Goal: Task Accomplishment & Management: Manage account settings

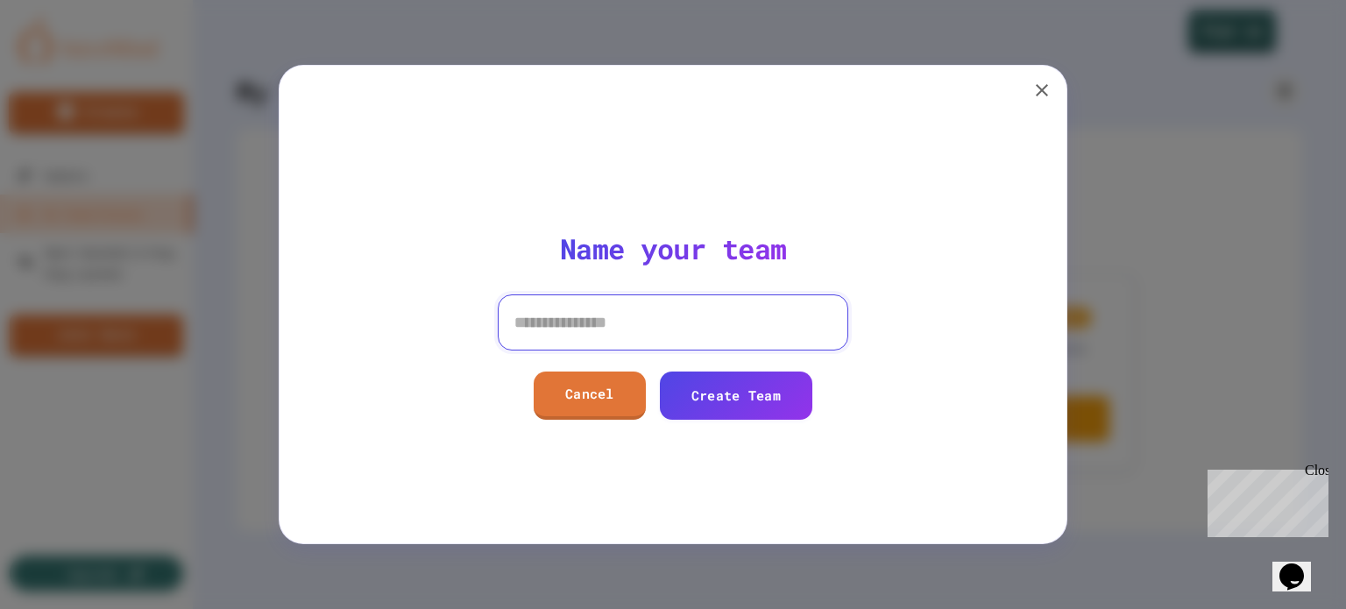
drag, startPoint x: 628, startPoint y: 316, endPoint x: 669, endPoint y: 316, distance: 41.2
click at [632, 316] on input at bounding box center [673, 322] width 350 height 56
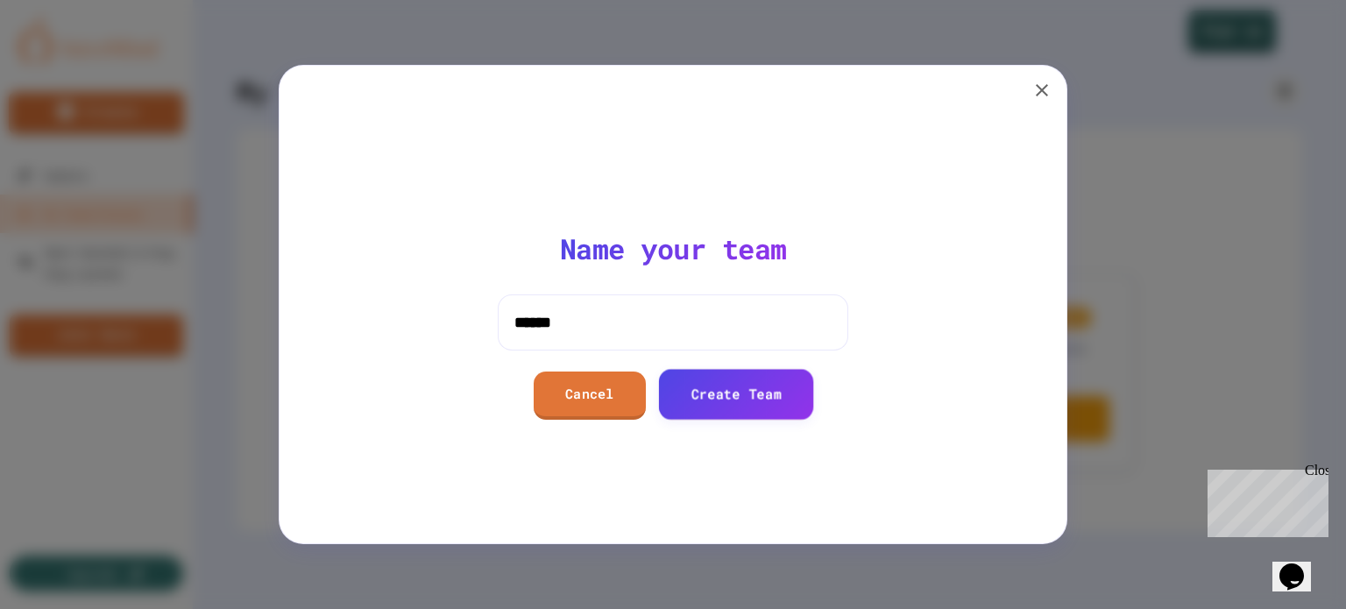
click at [712, 392] on link "Create Team" at bounding box center [735, 394] width 155 height 50
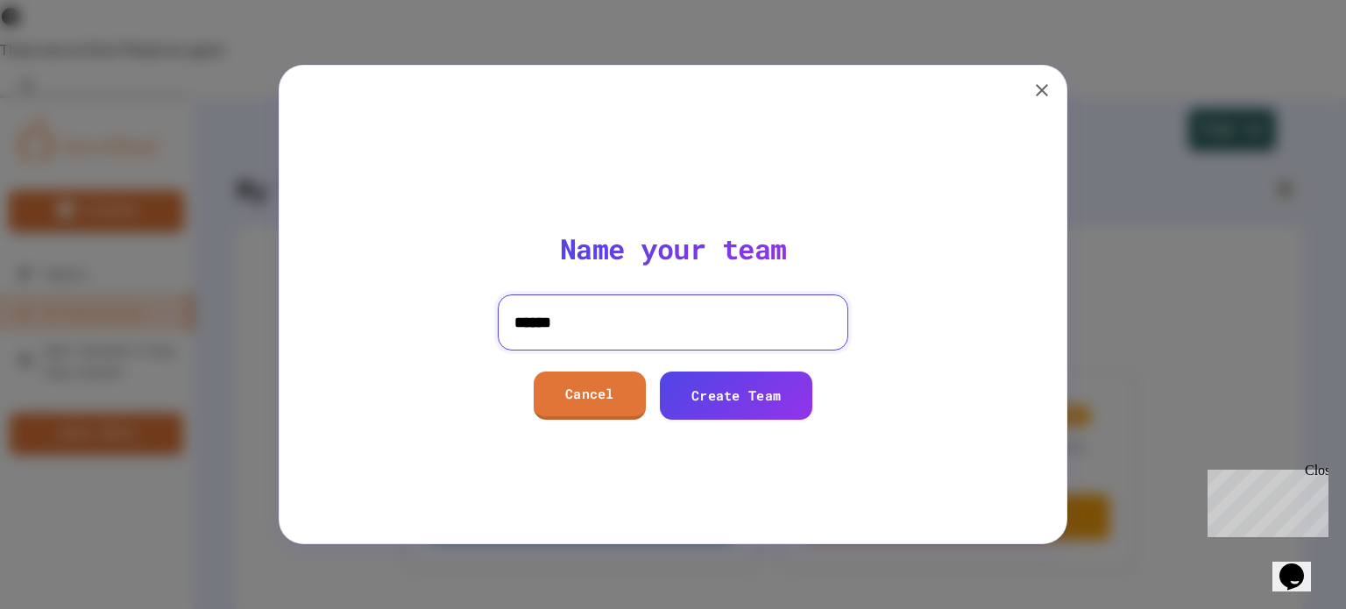
click at [632, 326] on input "******" at bounding box center [673, 322] width 350 height 56
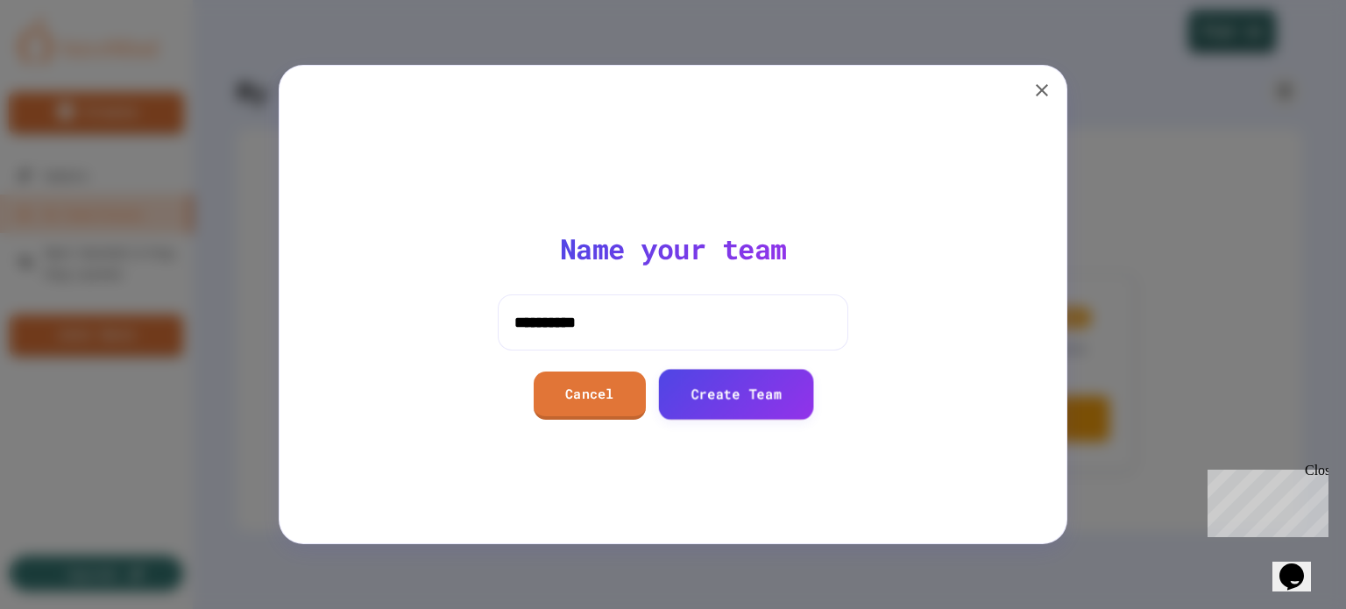
click at [727, 392] on link "Create Team" at bounding box center [735, 394] width 155 height 50
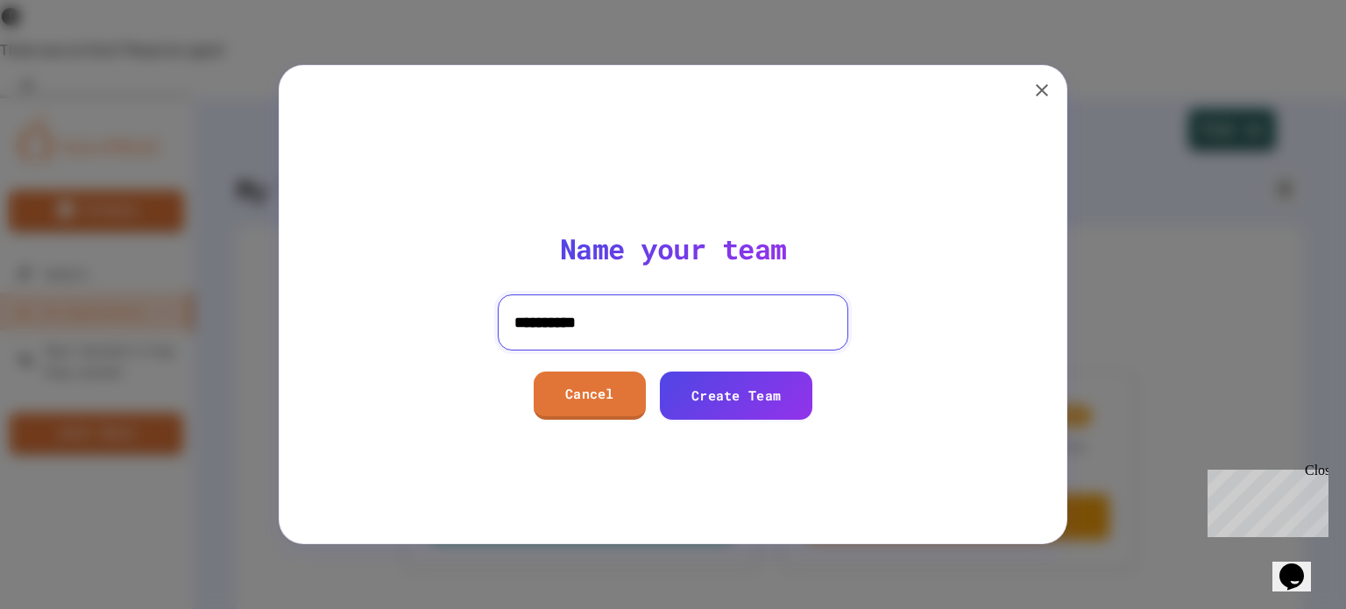
drag, startPoint x: 661, startPoint y: 333, endPoint x: 460, endPoint y: 316, distance: 202.2
click at [460, 316] on div "**********" at bounding box center [673, 304] width 717 height 407
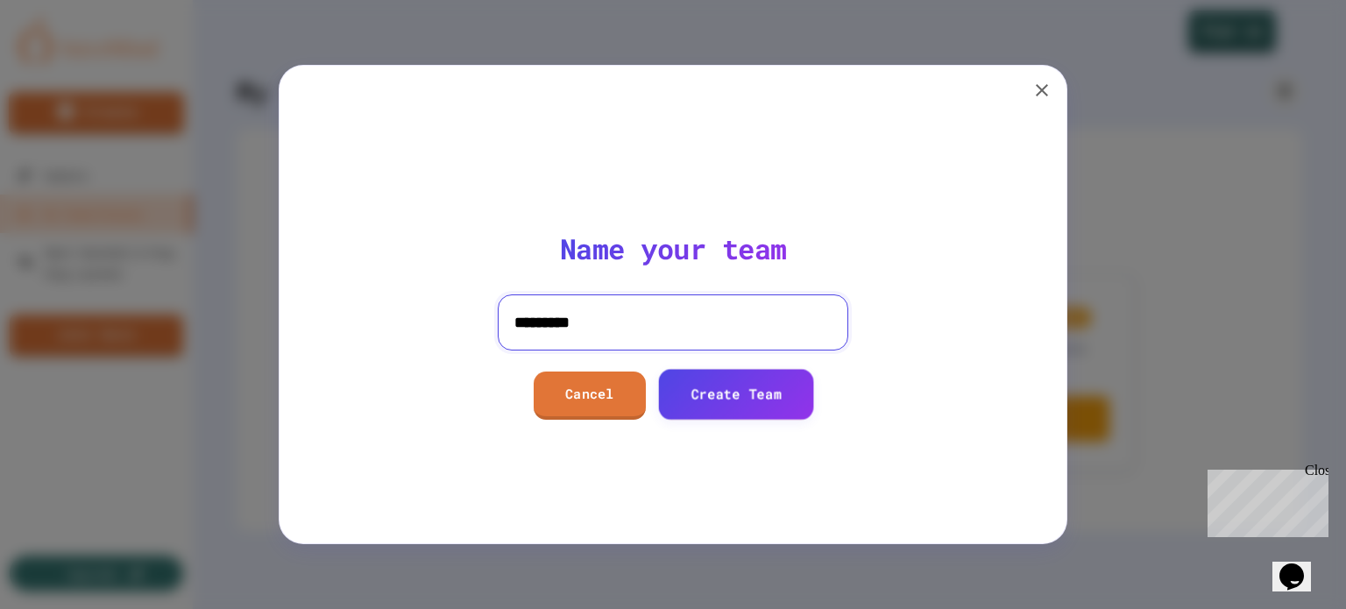
type input "*********"
click at [722, 395] on link "Create Team" at bounding box center [736, 394] width 151 height 50
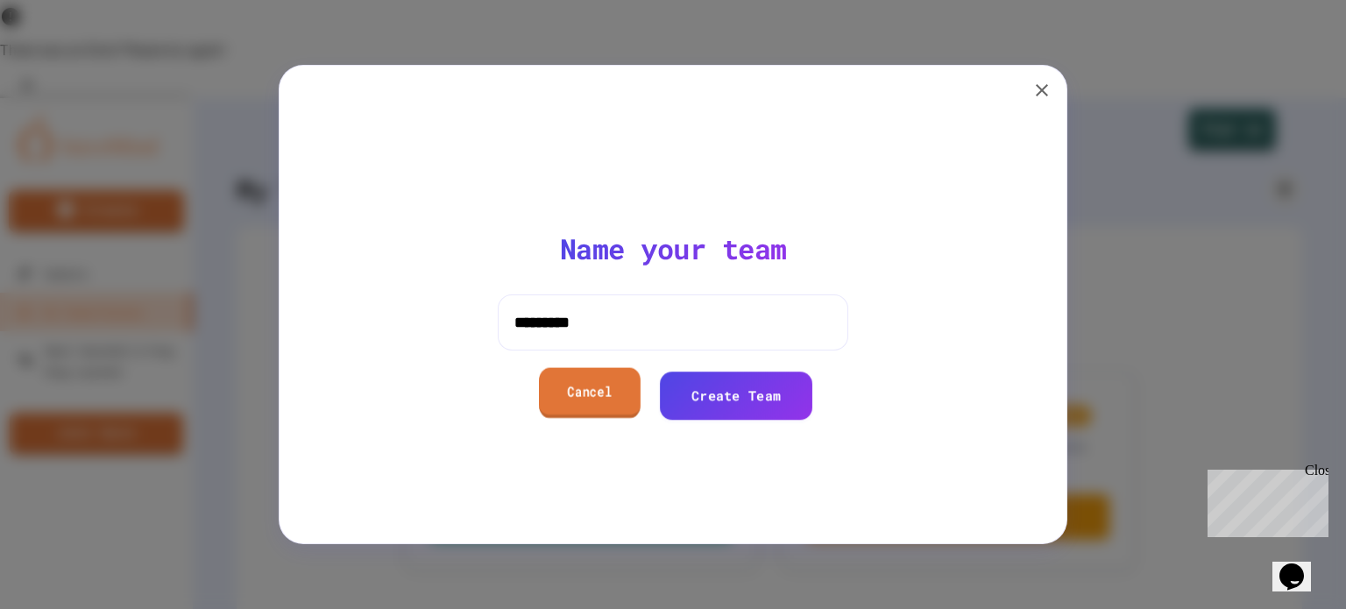
click at [612, 396] on link "Cancel" at bounding box center [590, 393] width 102 height 50
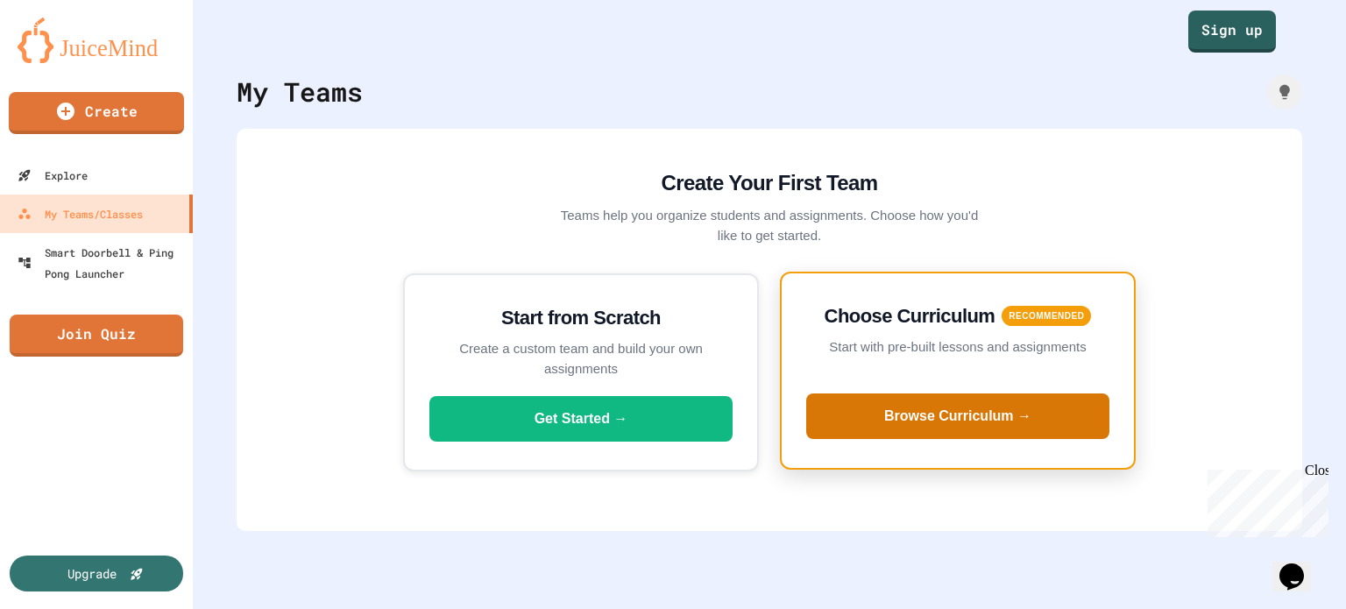
click at [901, 429] on button "Browse Curriculum →" at bounding box center [957, 416] width 303 height 46
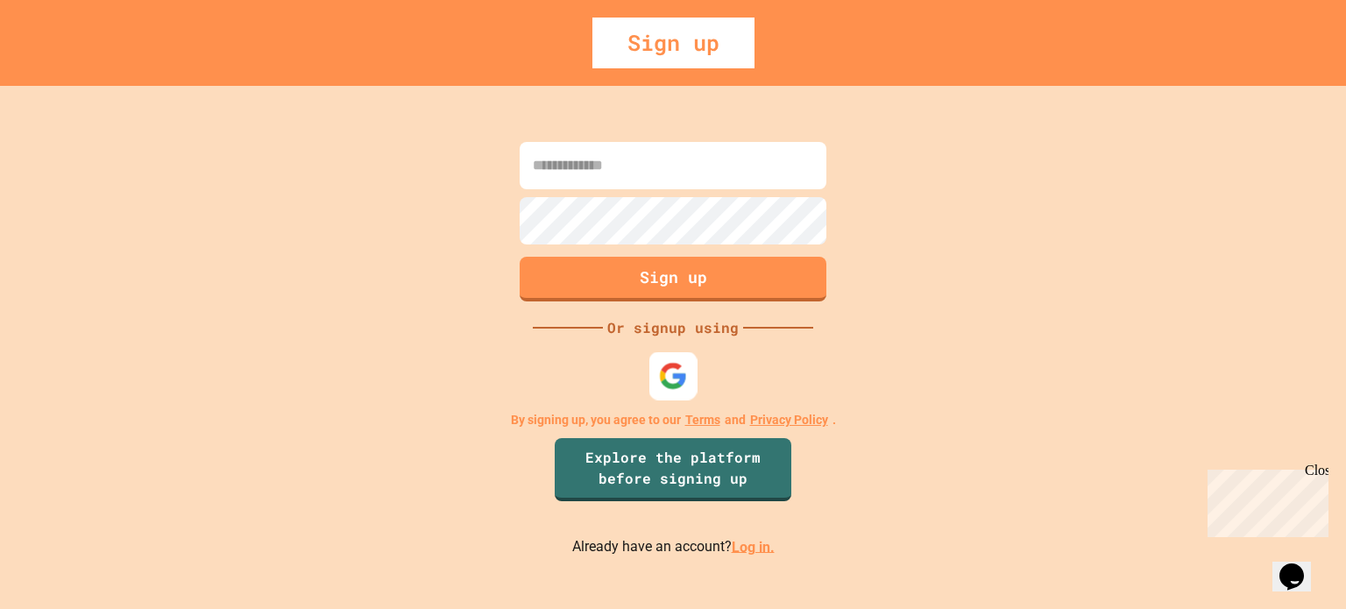
click at [687, 374] on img at bounding box center [673, 375] width 29 height 29
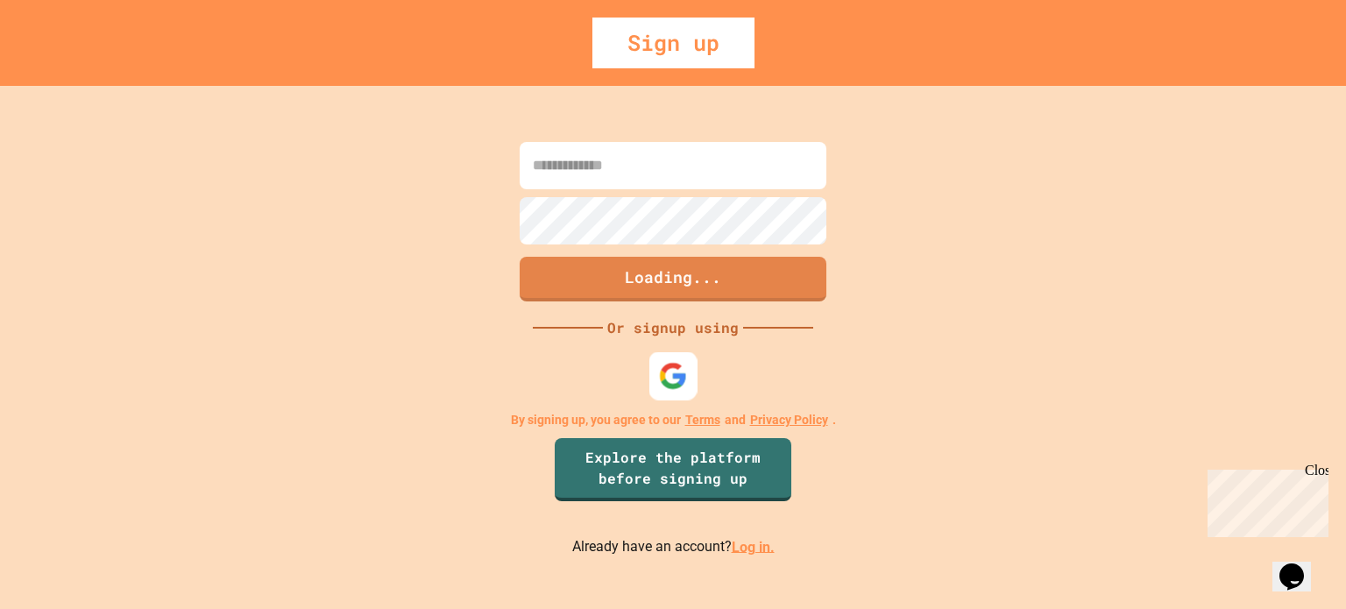
click at [673, 378] on img at bounding box center [673, 375] width 29 height 29
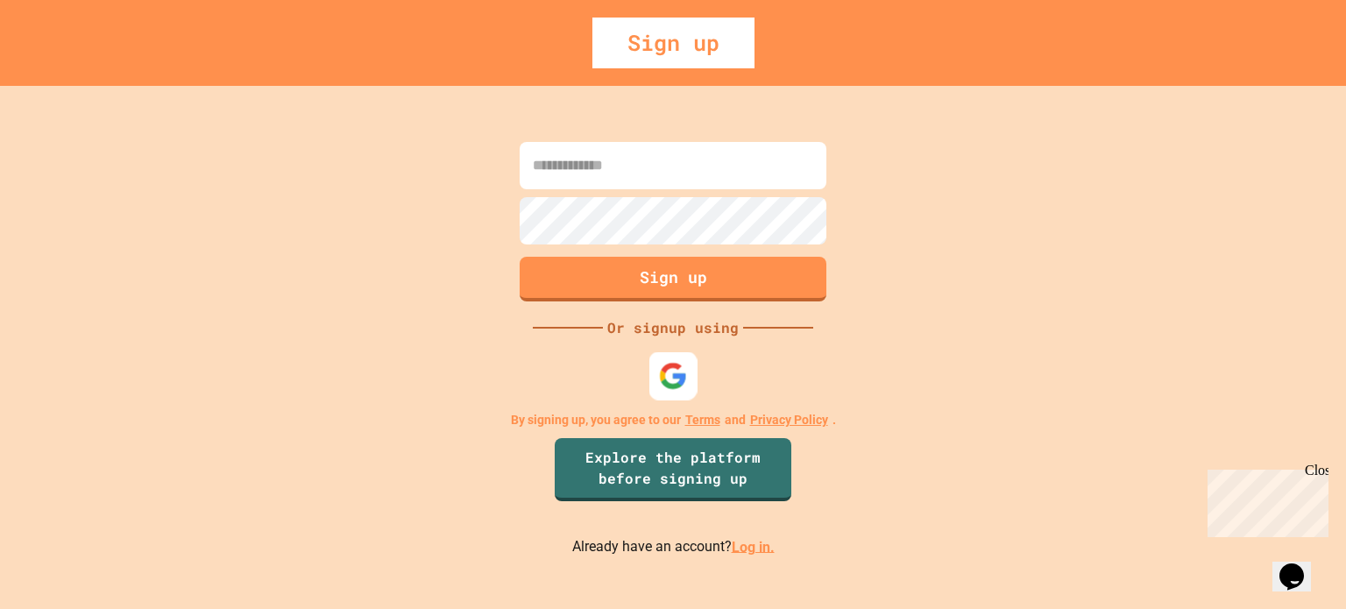
click at [679, 374] on img at bounding box center [673, 375] width 29 height 29
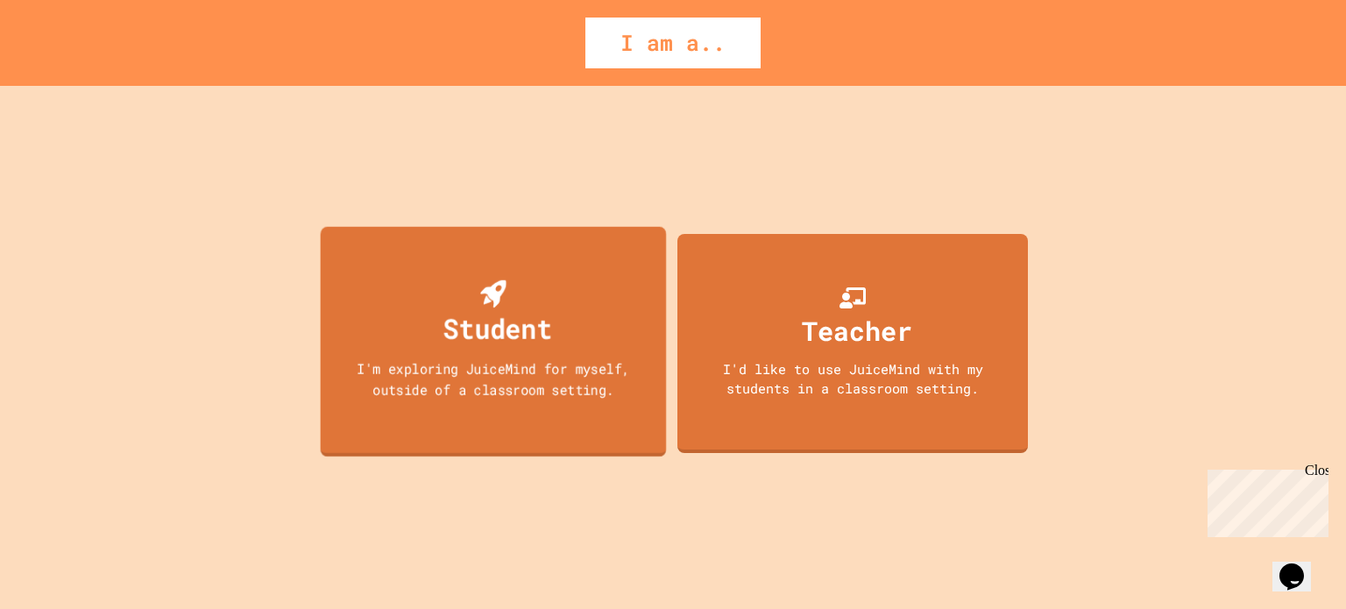
click at [494, 339] on div "Student" at bounding box center [497, 328] width 109 height 41
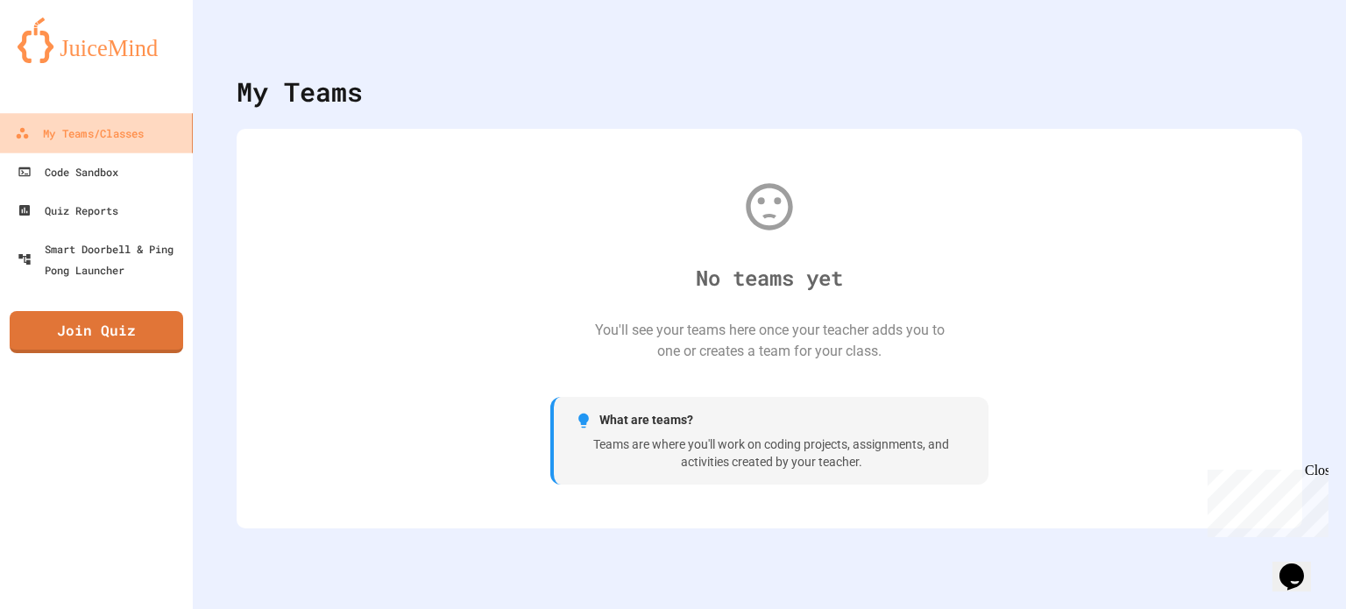
click at [85, 130] on div "My Teams/Classes" at bounding box center [79, 134] width 129 height 22
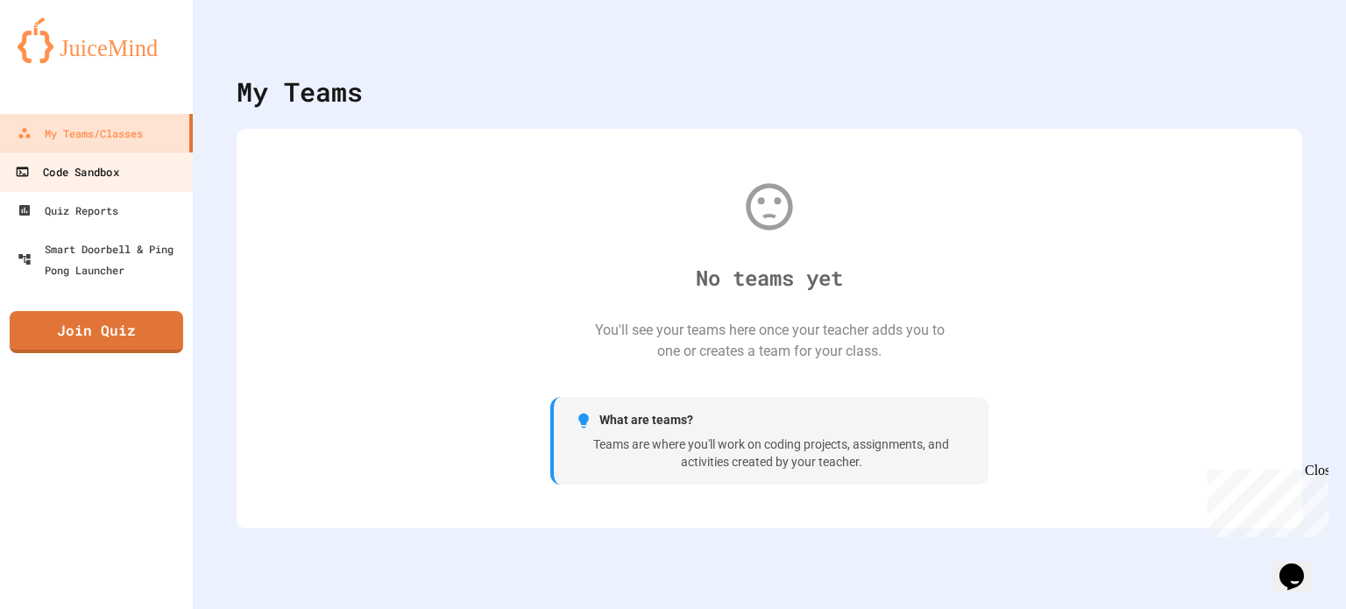
click at [87, 169] on div "Code Sandbox" at bounding box center [66, 172] width 103 height 22
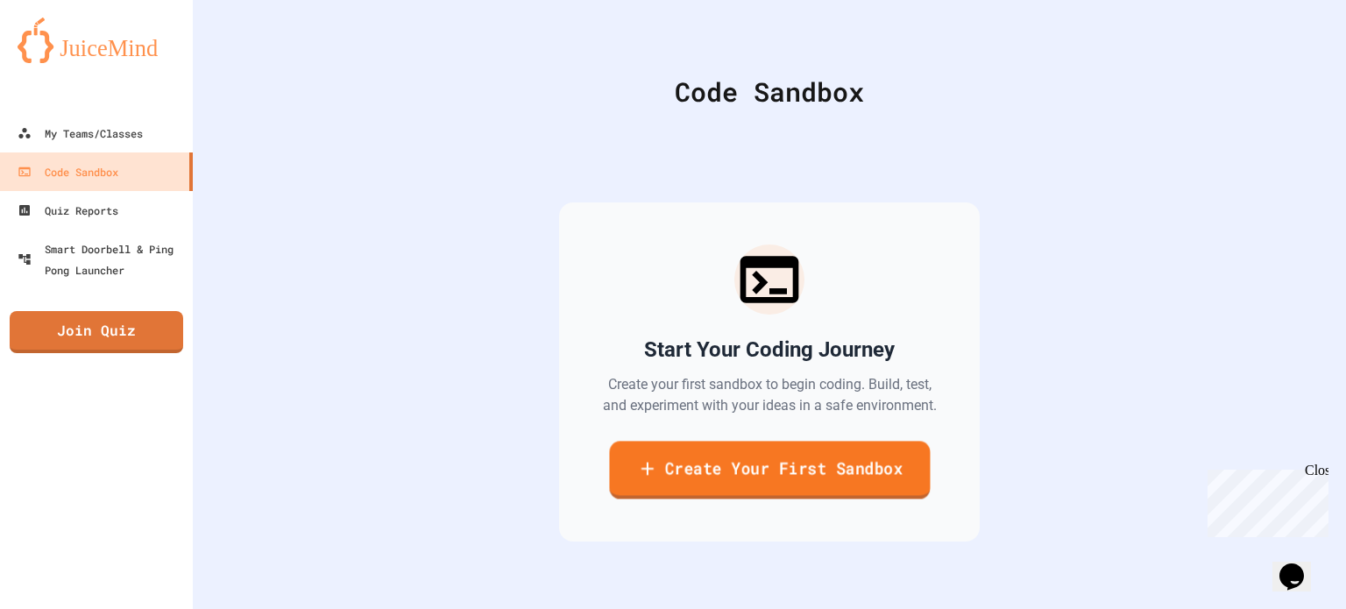
click at [764, 474] on link "Create Your First Sandbox" at bounding box center [769, 470] width 321 height 58
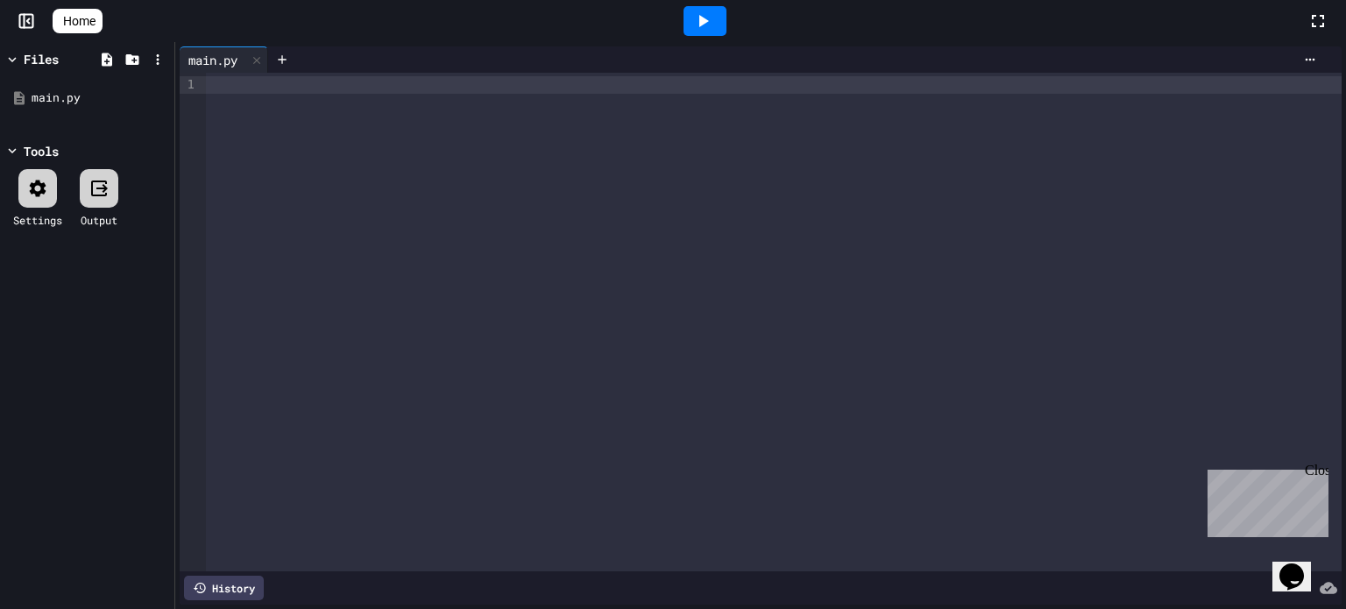
click at [709, 23] on icon at bounding box center [704, 21] width 10 height 12
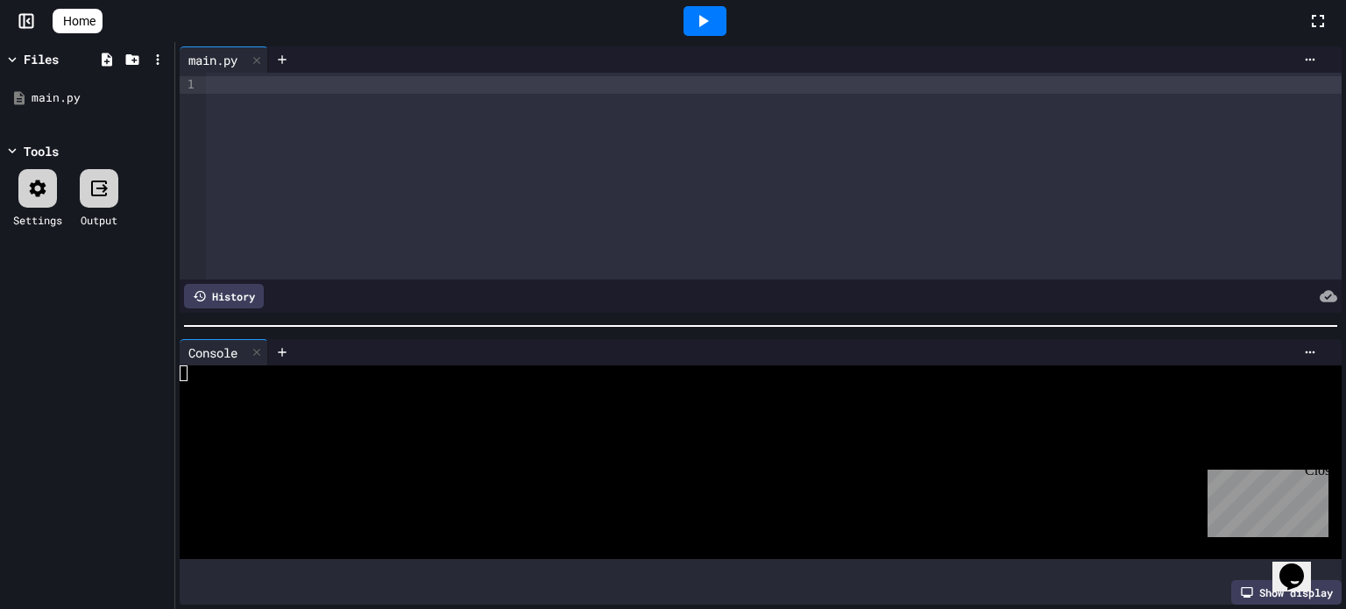
click at [705, 26] on icon at bounding box center [702, 21] width 21 height 21
click at [260, 346] on icon at bounding box center [257, 352] width 12 height 12
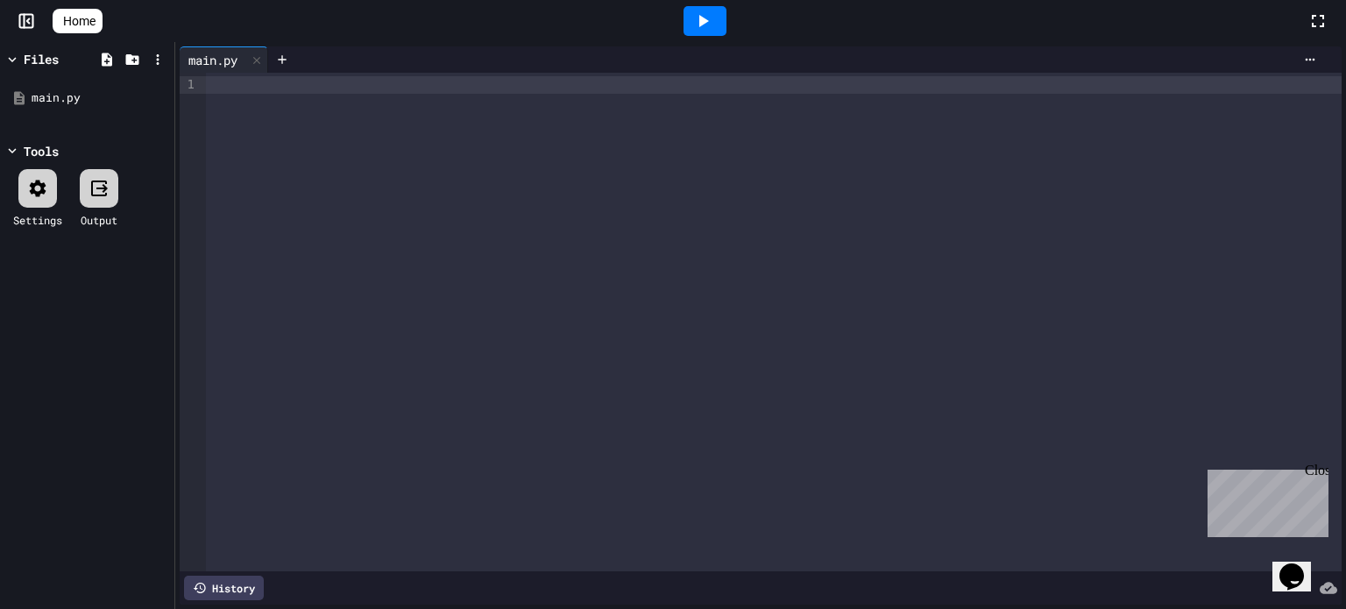
click at [42, 186] on icon at bounding box center [38, 188] width 17 height 17
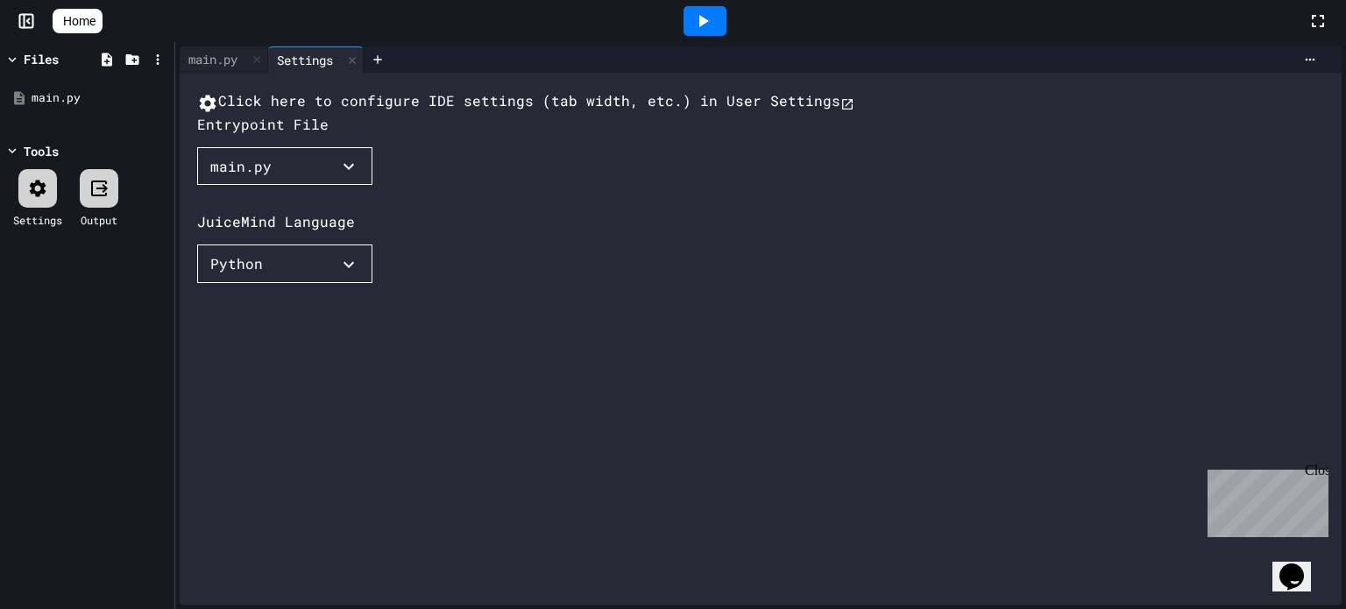
click at [98, 193] on icon at bounding box center [98, 188] width 21 height 21
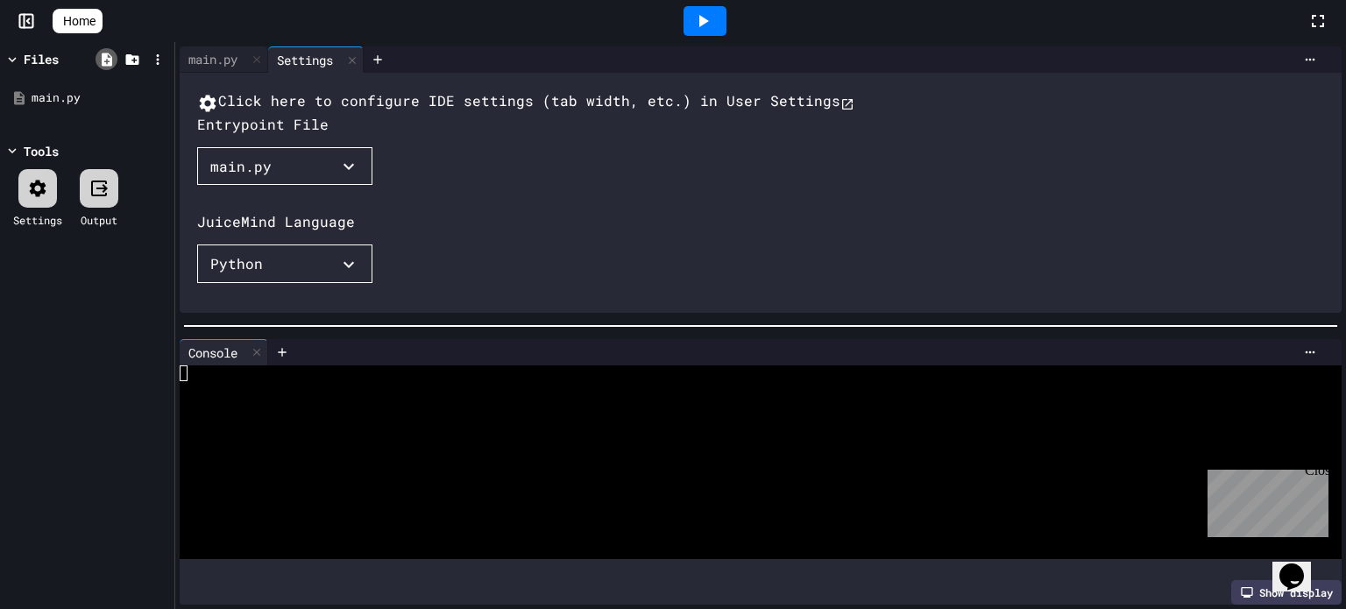
click at [110, 60] on icon at bounding box center [107, 59] width 11 height 13
click at [130, 59] on icon at bounding box center [131, 59] width 13 height 11
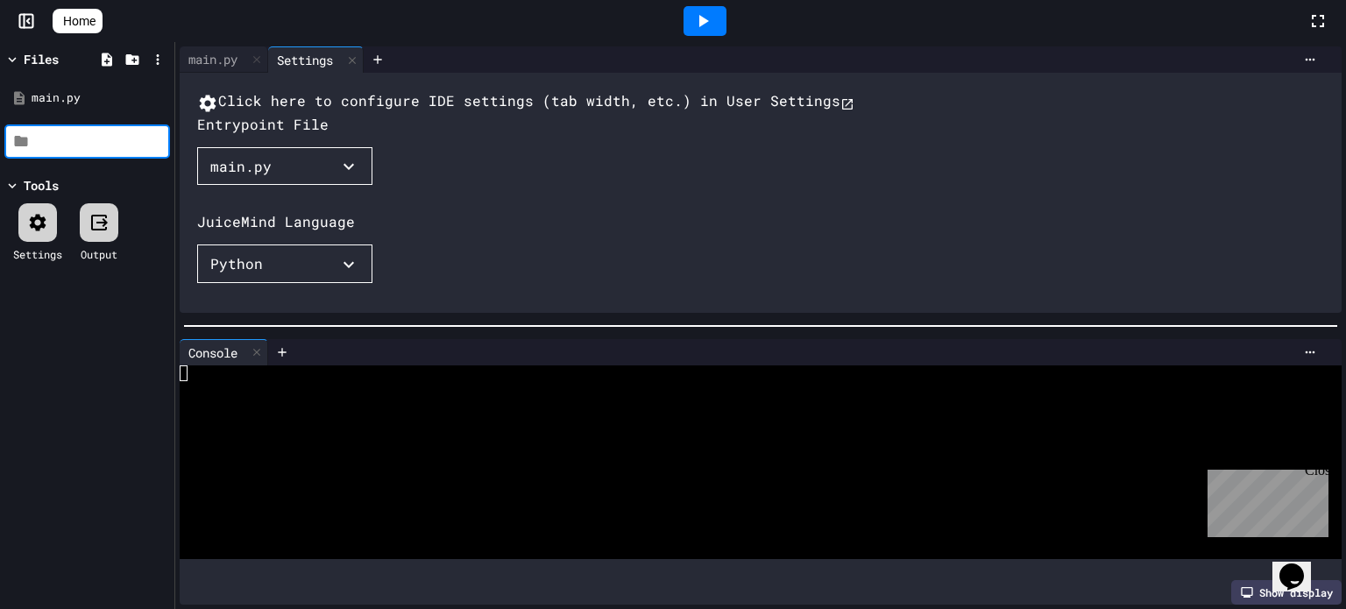
click at [84, 27] on span "Home" at bounding box center [79, 21] width 32 height 18
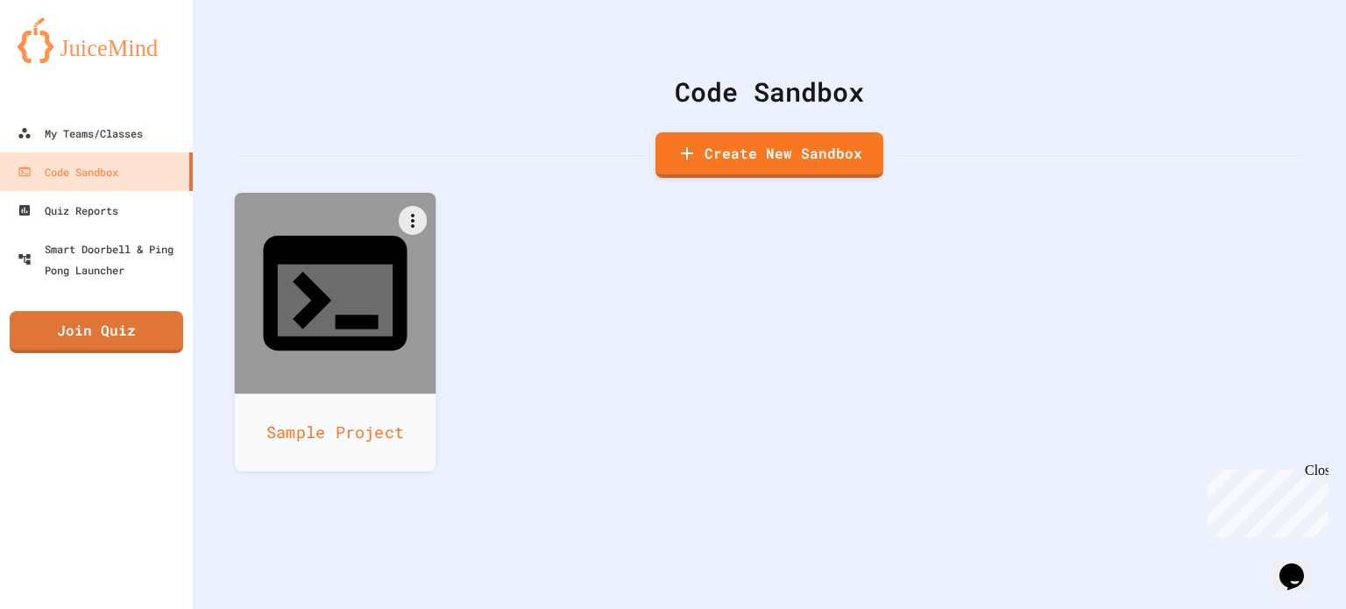
click at [322, 272] on icon at bounding box center [312, 301] width 39 height 58
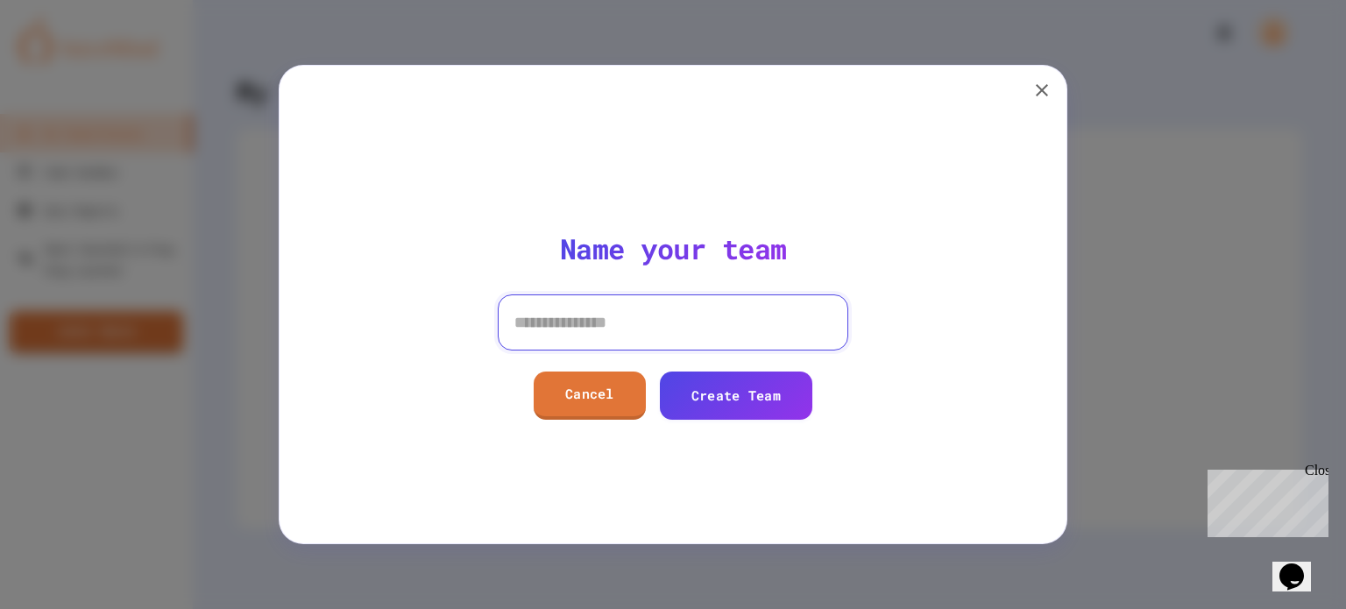
click at [550, 324] on input at bounding box center [673, 322] width 350 height 56
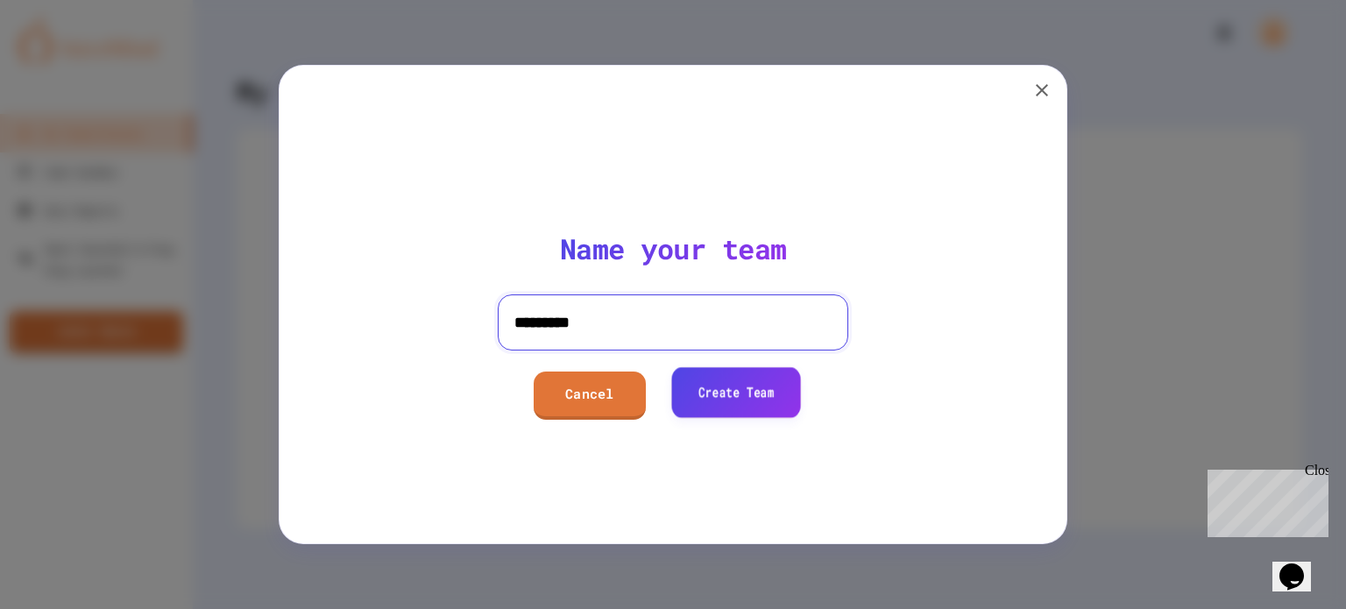
type input "*********"
click at [733, 394] on link "Create Team" at bounding box center [736, 392] width 130 height 50
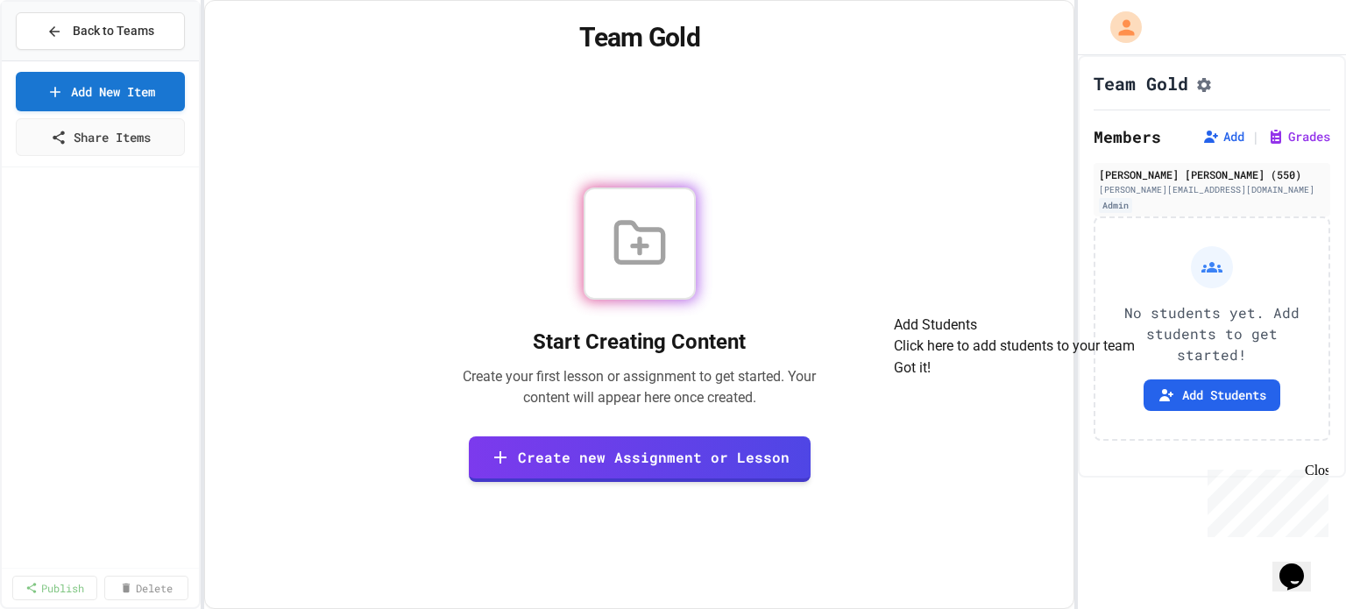
click at [930, 378] on button "Got it!" at bounding box center [912, 367] width 37 height 21
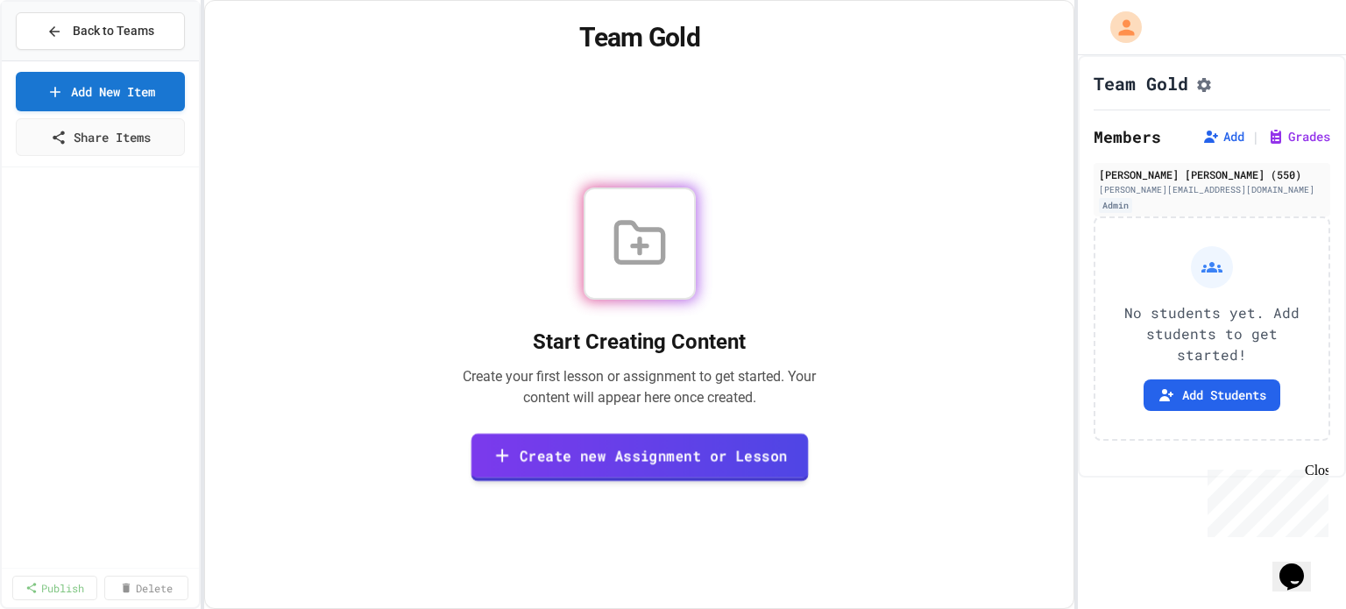
click at [619, 462] on link "Create new Assignment or Lesson" at bounding box center [638, 457] width 337 height 48
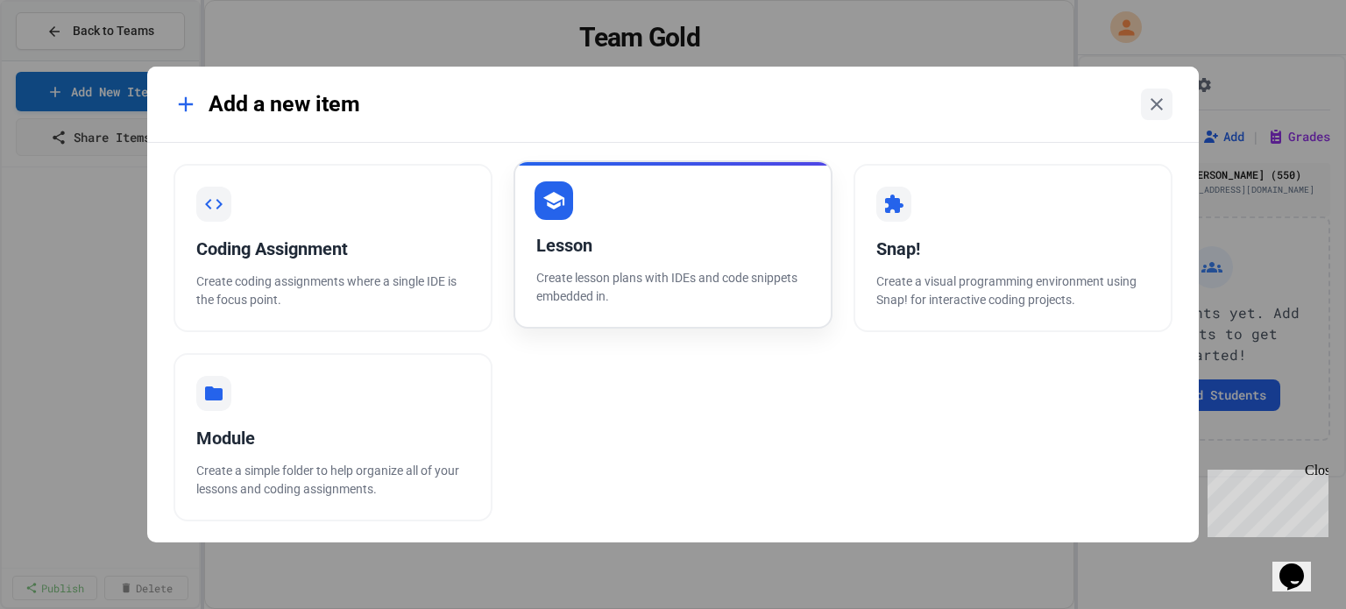
click at [562, 258] on div "Lesson Create lesson plans with IDEs and code snippets embedded in." at bounding box center [672, 244] width 319 height 168
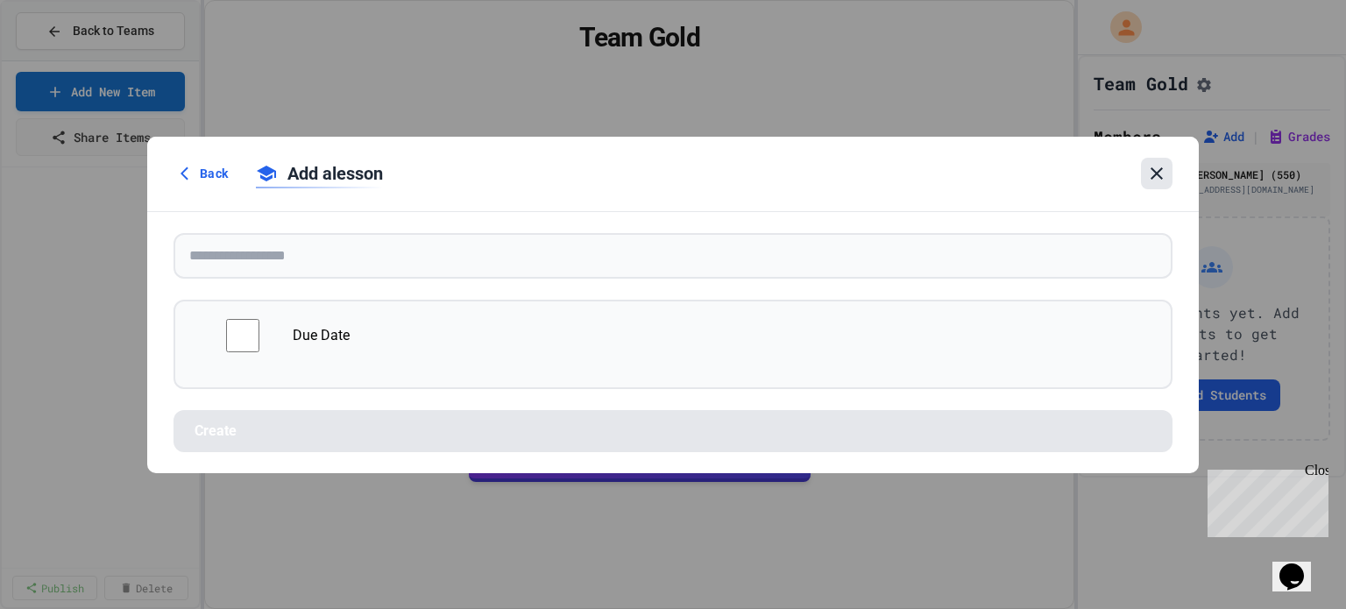
click at [1156, 166] on icon at bounding box center [1156, 173] width 21 height 21
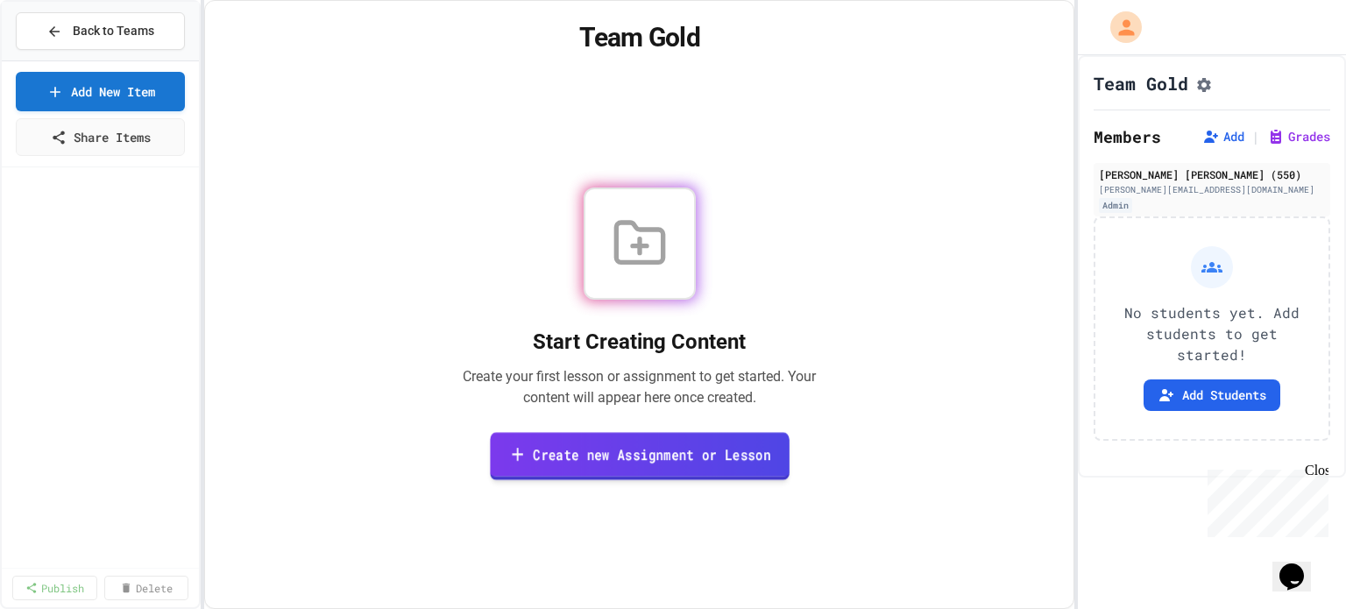
click at [644, 451] on link "Create new Assignment or Lesson" at bounding box center [640, 456] width 300 height 48
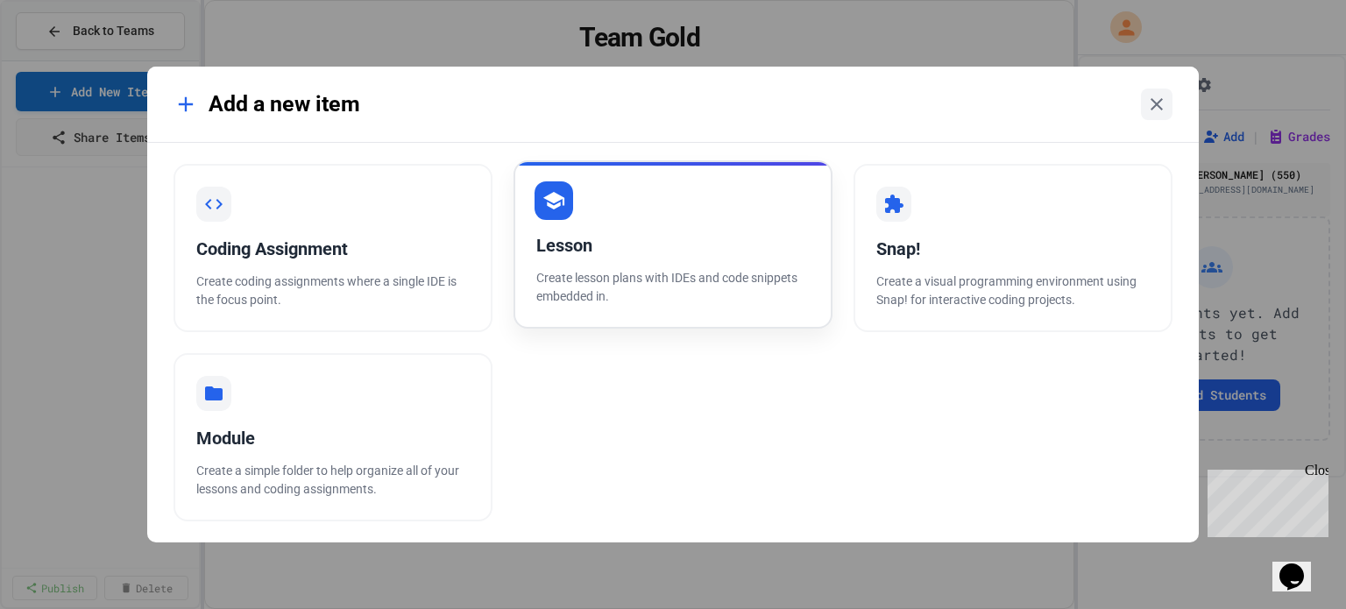
click at [577, 241] on div "Lesson" at bounding box center [672, 245] width 273 height 26
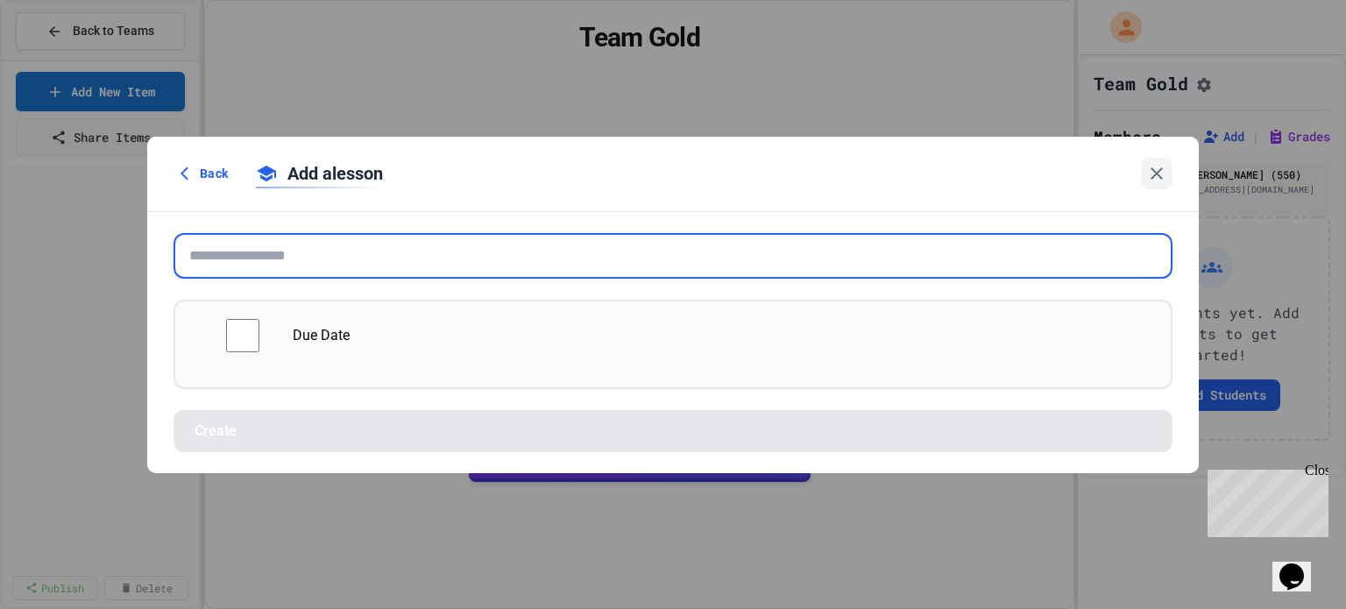
click at [259, 262] on input "text" at bounding box center [672, 256] width 999 height 46
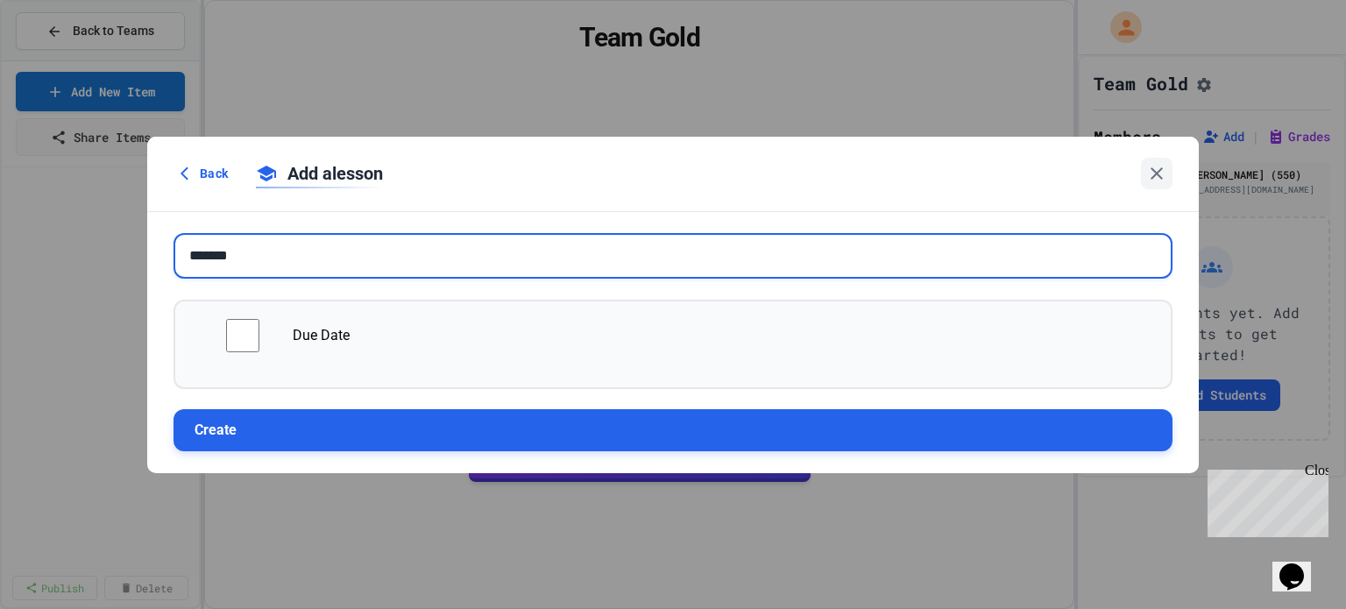
type input "*******"
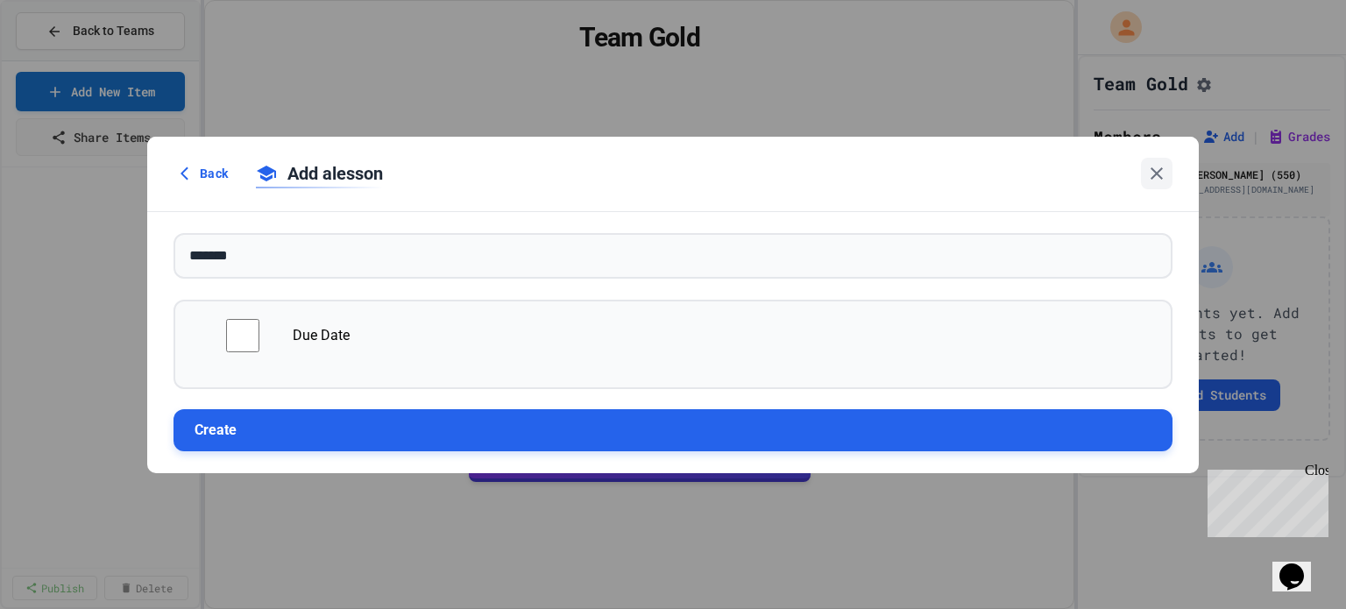
click at [312, 427] on button "Create" at bounding box center [672, 430] width 999 height 42
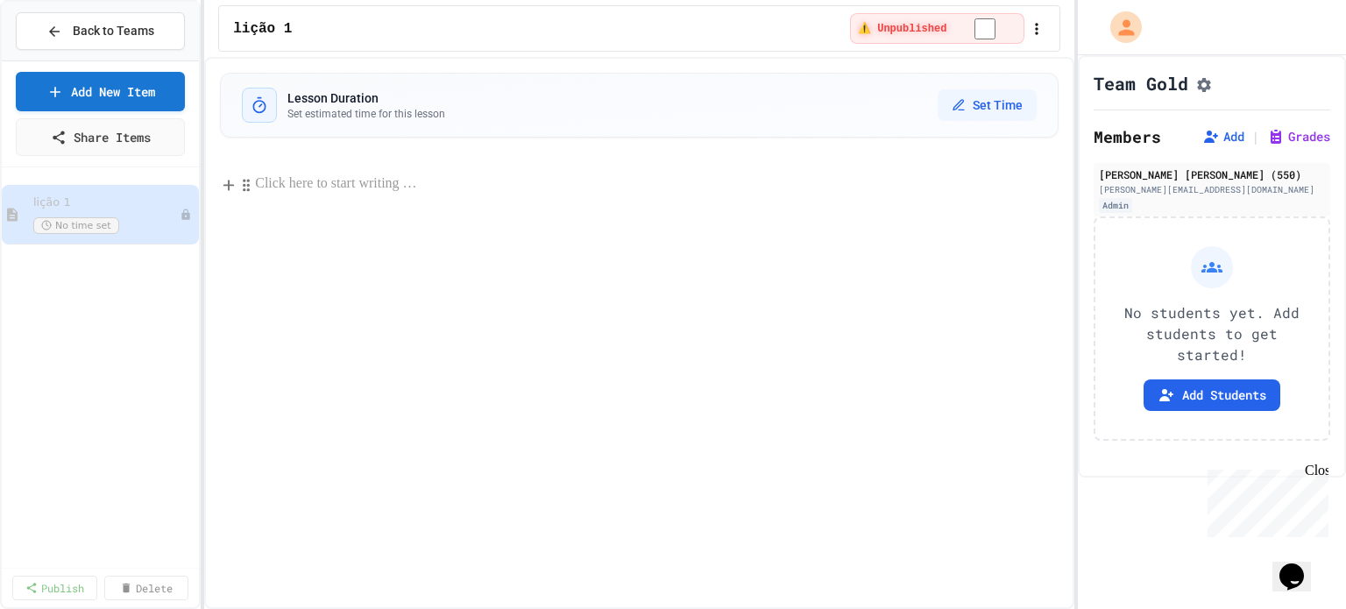
click at [294, 188] on p at bounding box center [656, 184] width 803 height 23
click at [119, 94] on link "Add New Item" at bounding box center [100, 89] width 171 height 41
click at [98, 38] on span "Back to Teams" at bounding box center [113, 31] width 81 height 18
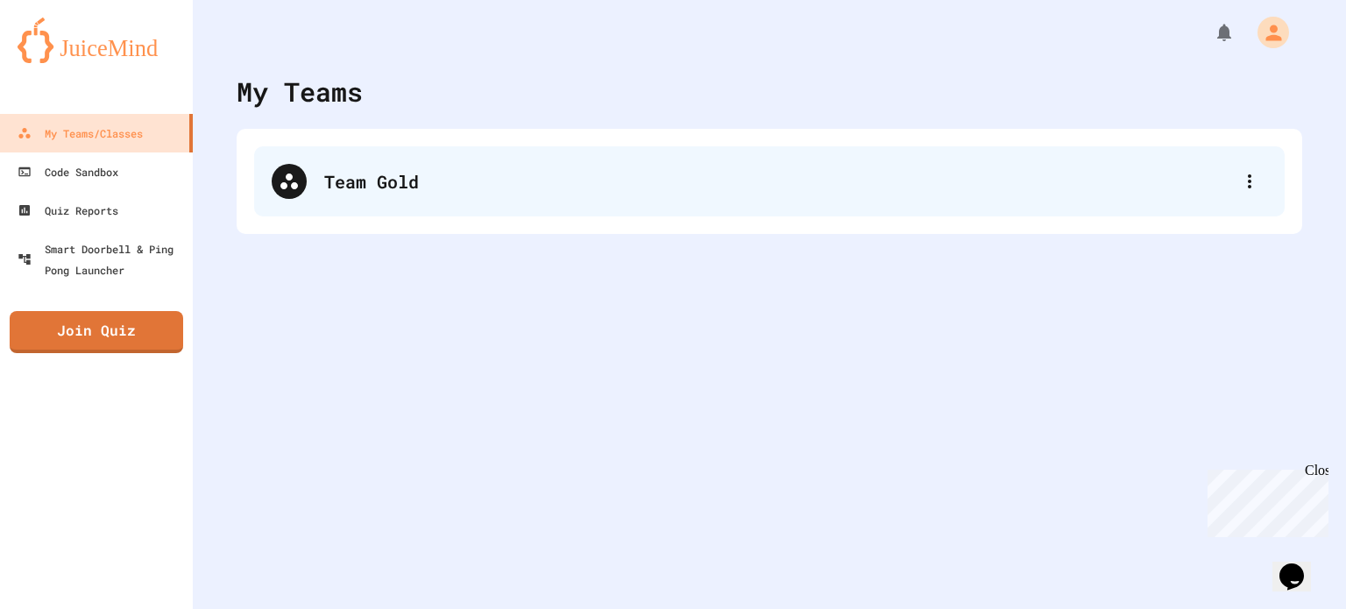
click at [337, 184] on div "Team Gold" at bounding box center [778, 181] width 908 height 26
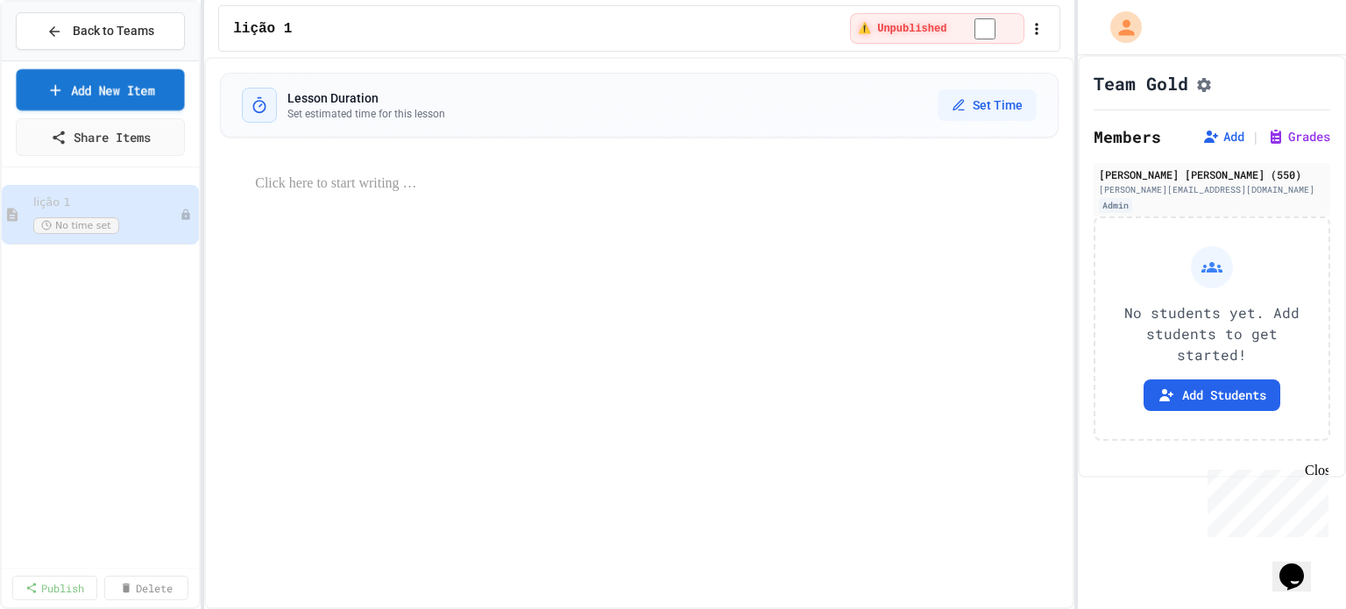
click at [78, 98] on link "Add New Item" at bounding box center [100, 89] width 168 height 41
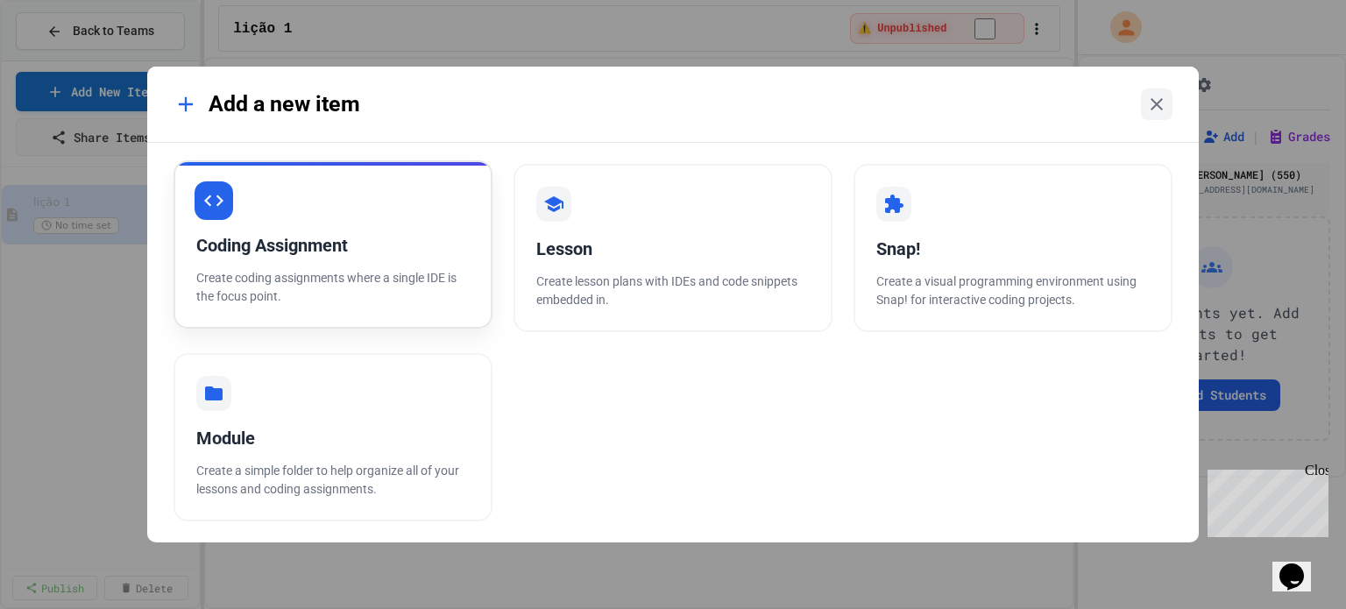
click at [261, 272] on p "Create coding assignments where a single IDE is the focus point." at bounding box center [332, 287] width 273 height 37
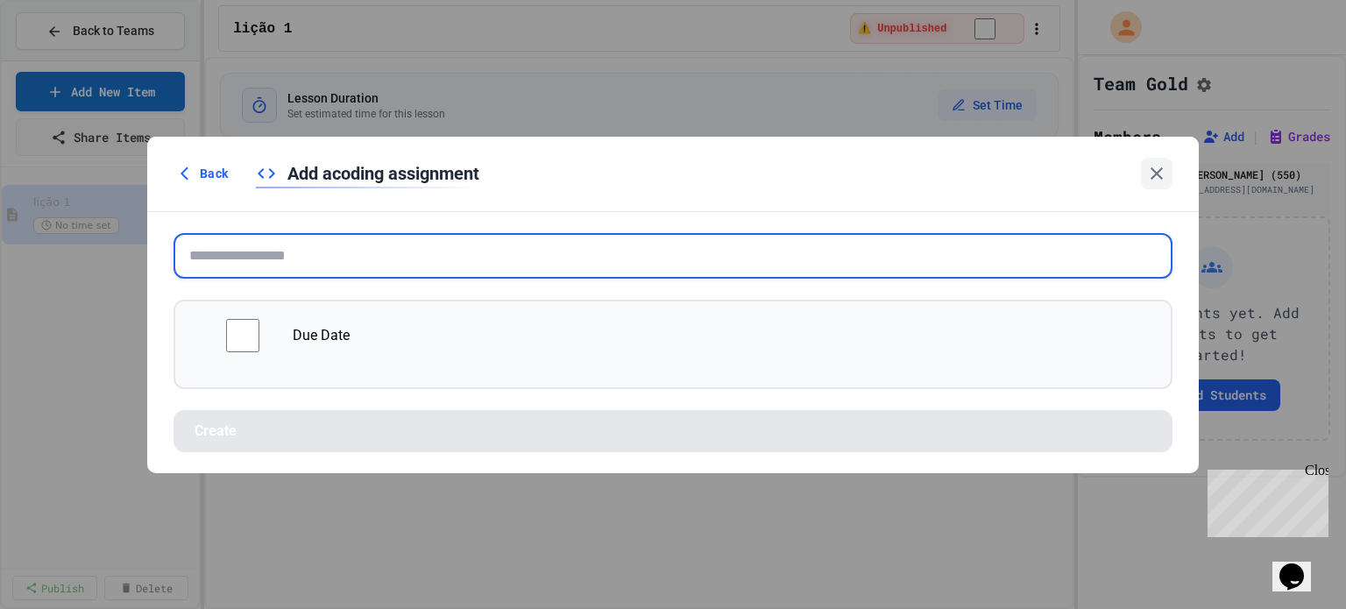
click at [252, 258] on input "text" at bounding box center [672, 256] width 999 height 46
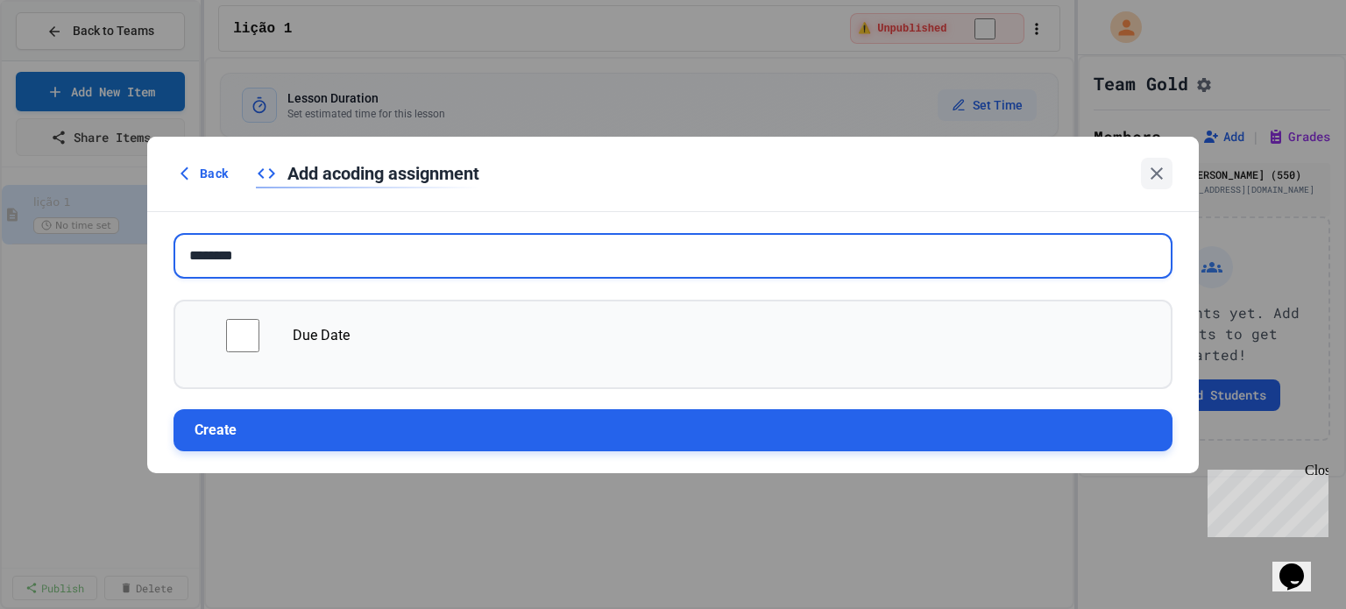
type input "********"
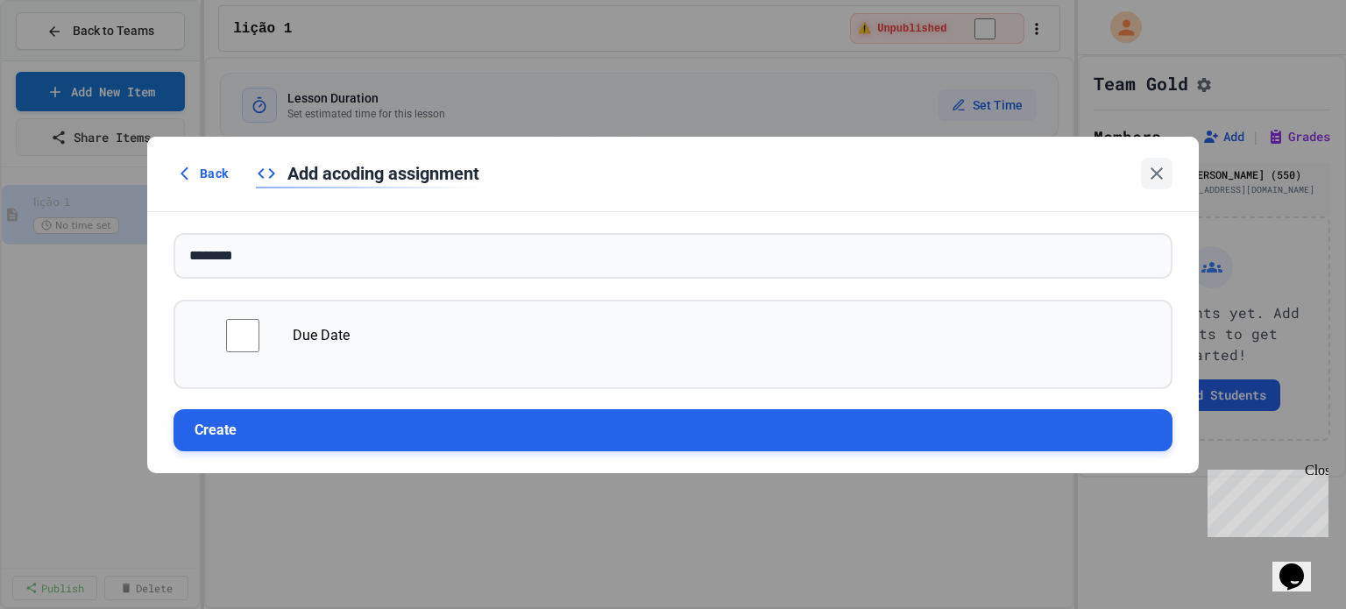
click at [326, 442] on button "Create" at bounding box center [672, 430] width 999 height 42
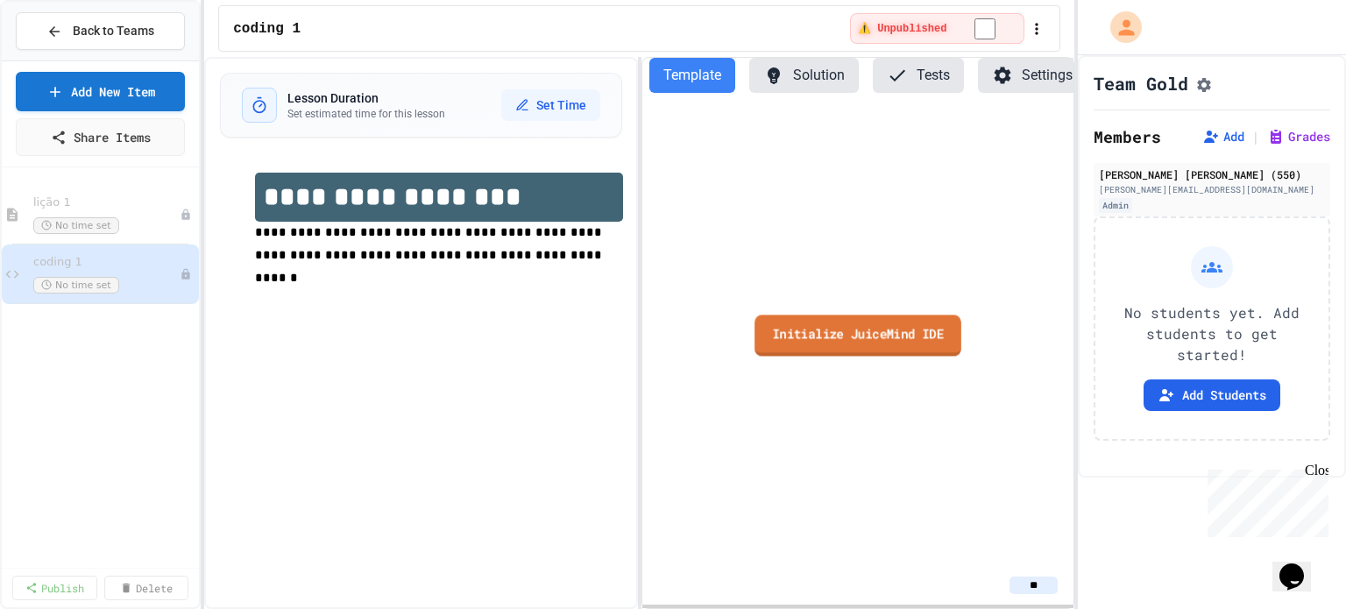
click at [855, 345] on link "Initialize JuiceMind IDE" at bounding box center [857, 335] width 207 height 41
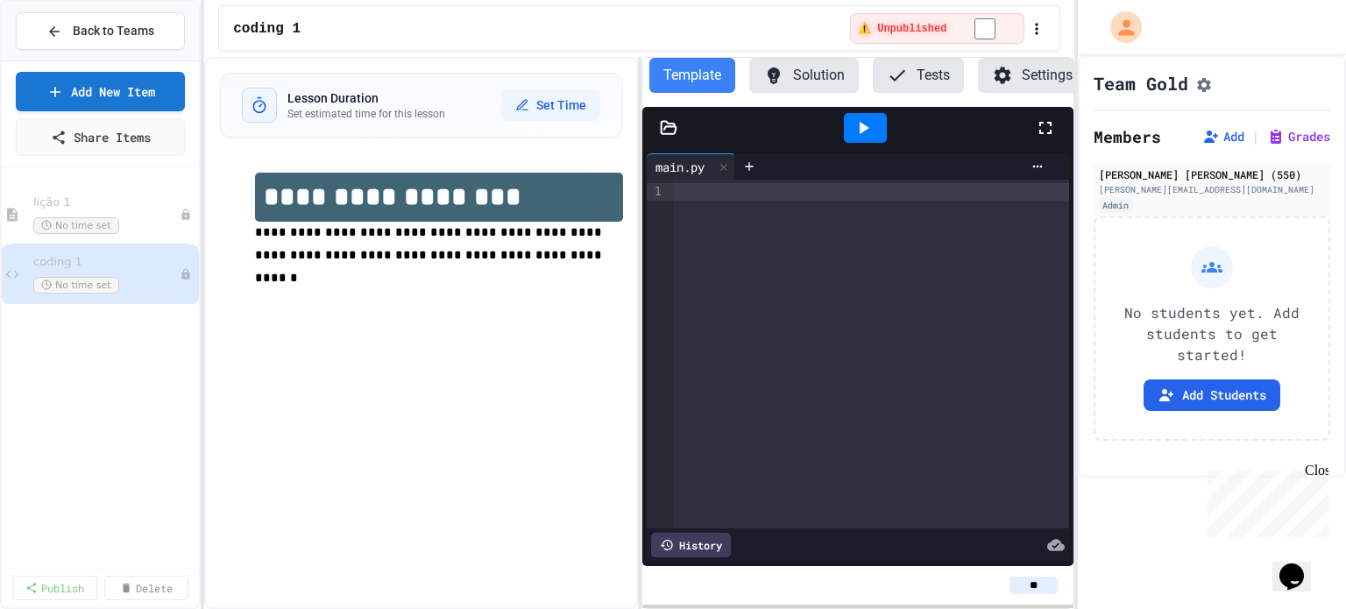
click at [725, 201] on div at bounding box center [871, 192] width 396 height 18
